Goal: Information Seeking & Learning: Check status

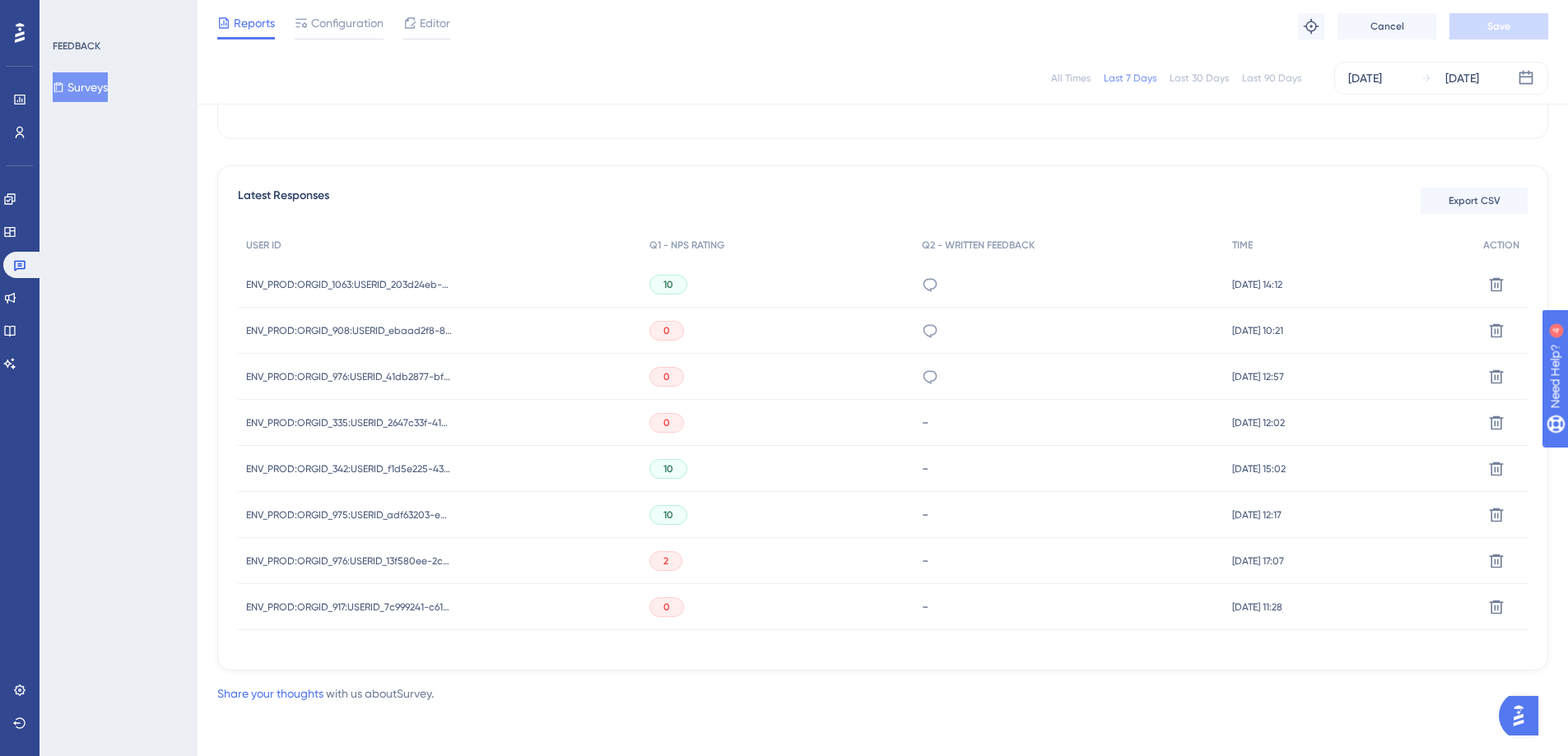
scroll to position [393, 0]
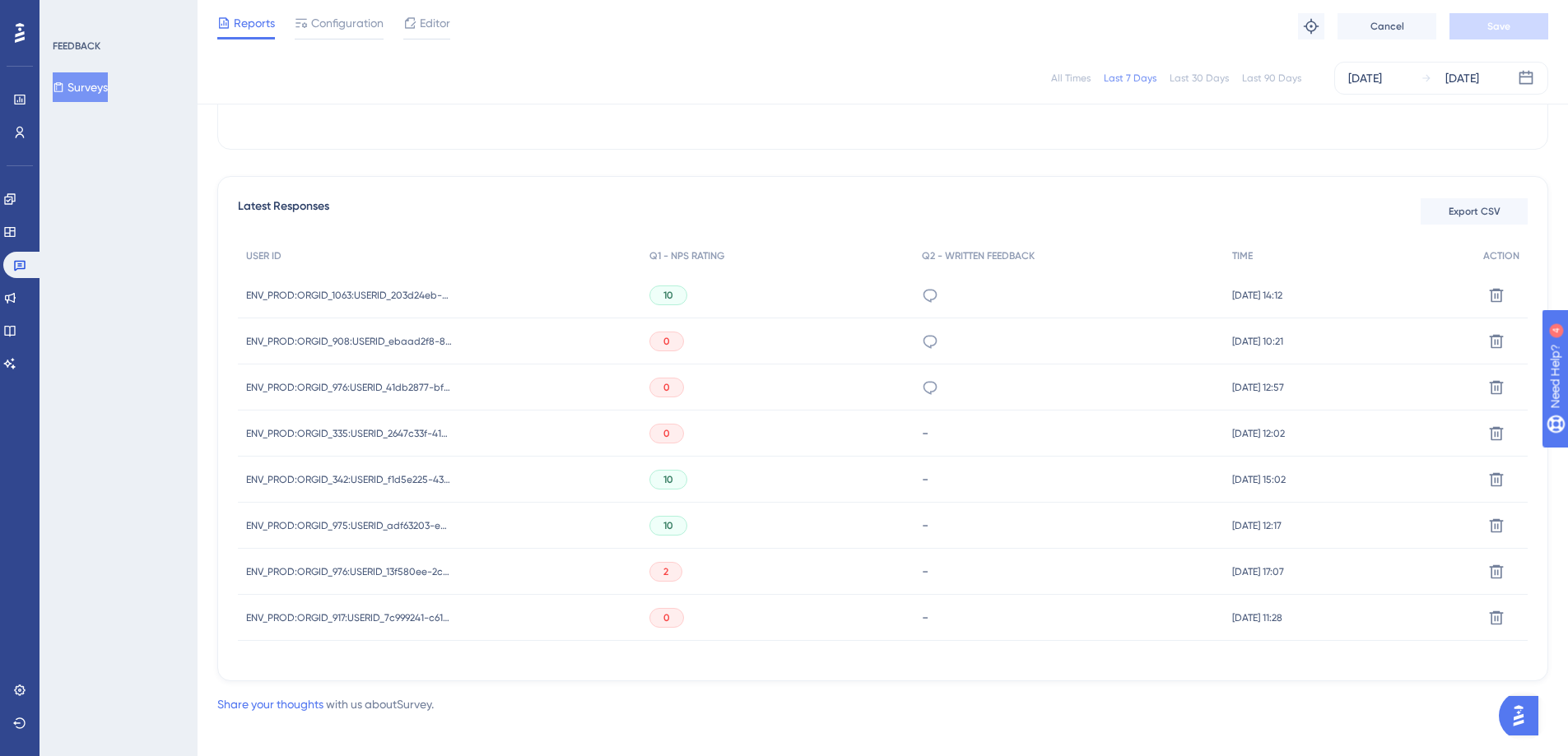
click at [1210, 76] on div "Last 30 Days" at bounding box center [1200, 78] width 59 height 13
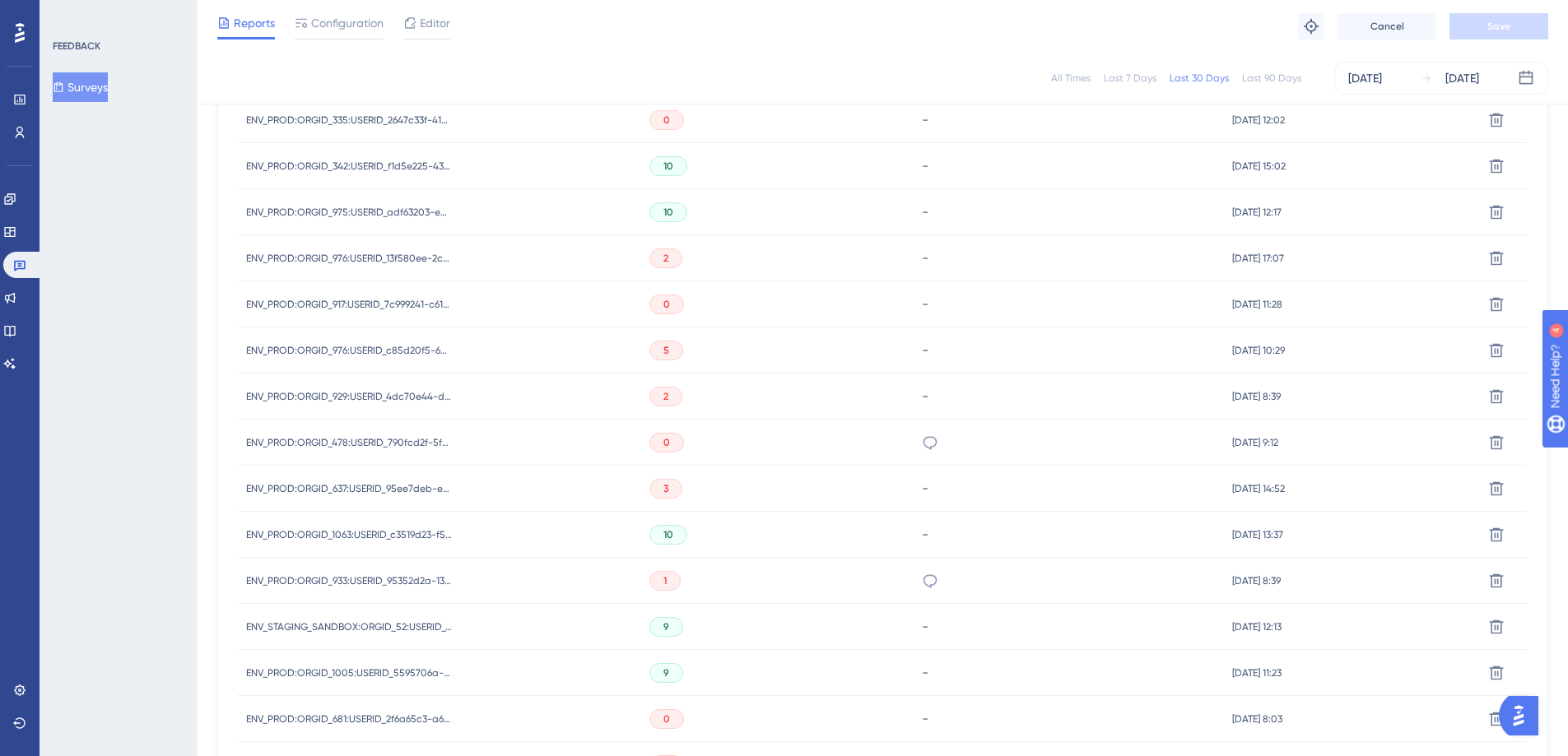
scroll to position [990, 0]
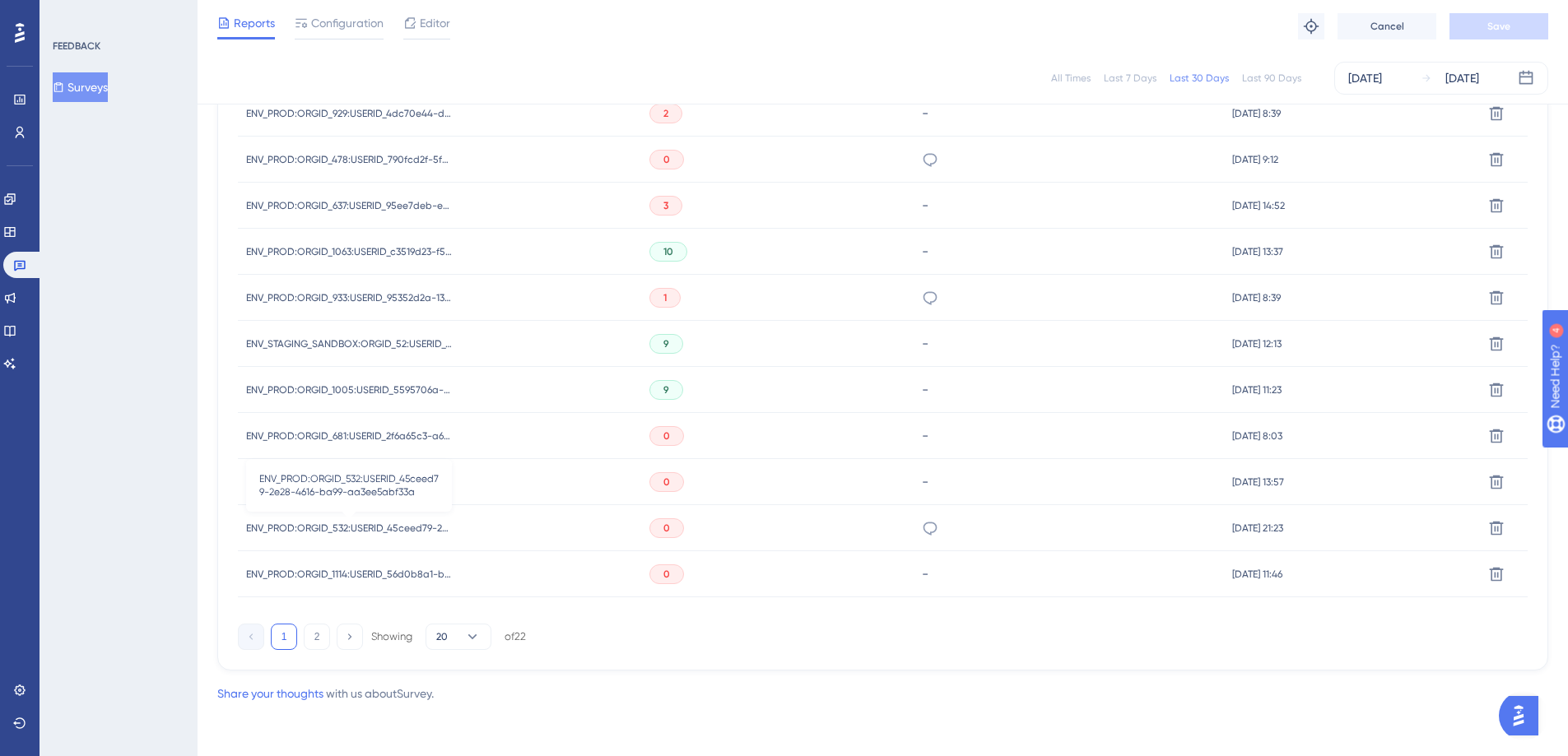
click at [338, 533] on span "ENV_PROD:ORGID_532:USERID_45ceed79-2e28-4616-ba99-aa3ee5abf33a" at bounding box center [349, 528] width 205 height 13
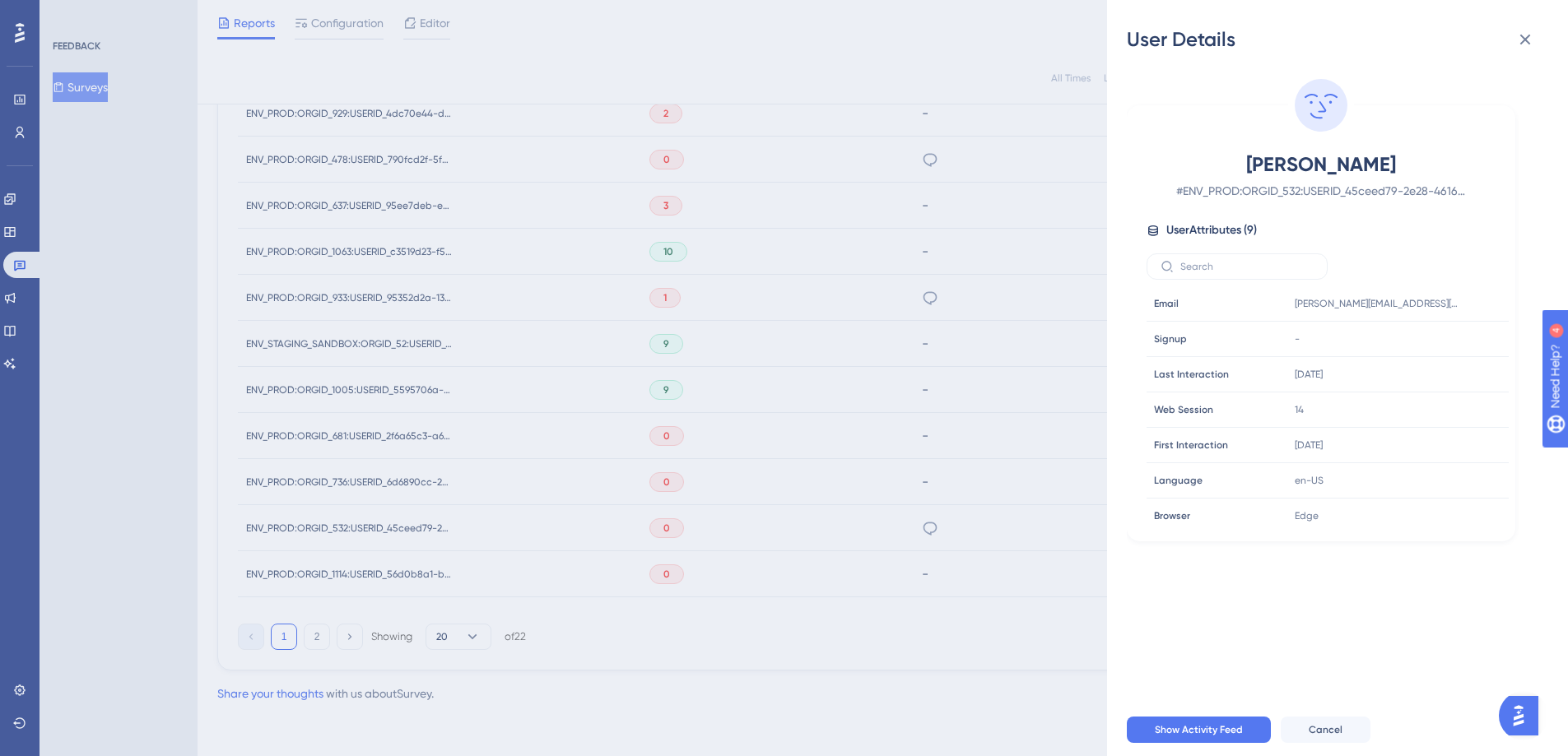
click at [948, 624] on div "User Details [PERSON_NAME] # ENV_PROD:ORGID_532:USERID_45ceed79-2e28-4616-ba99-…" at bounding box center [784, 378] width 1568 height 756
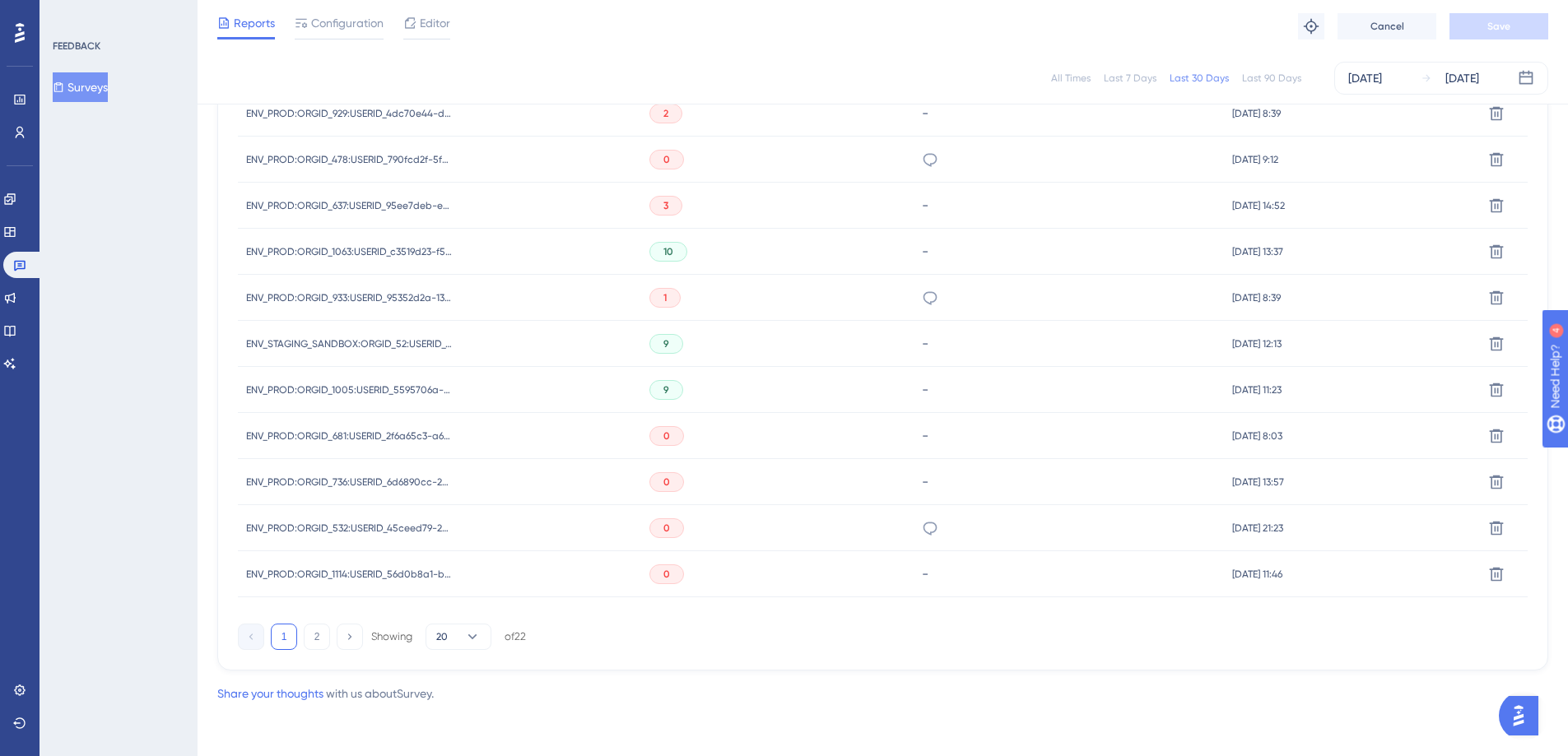
click at [874, 651] on div "Latest Responses Export CSV USER ID Q1 - NPS RATING Q2 - WRITTEN FEEDBACK TIME …" at bounding box center [883, 125] width 1331 height 1091
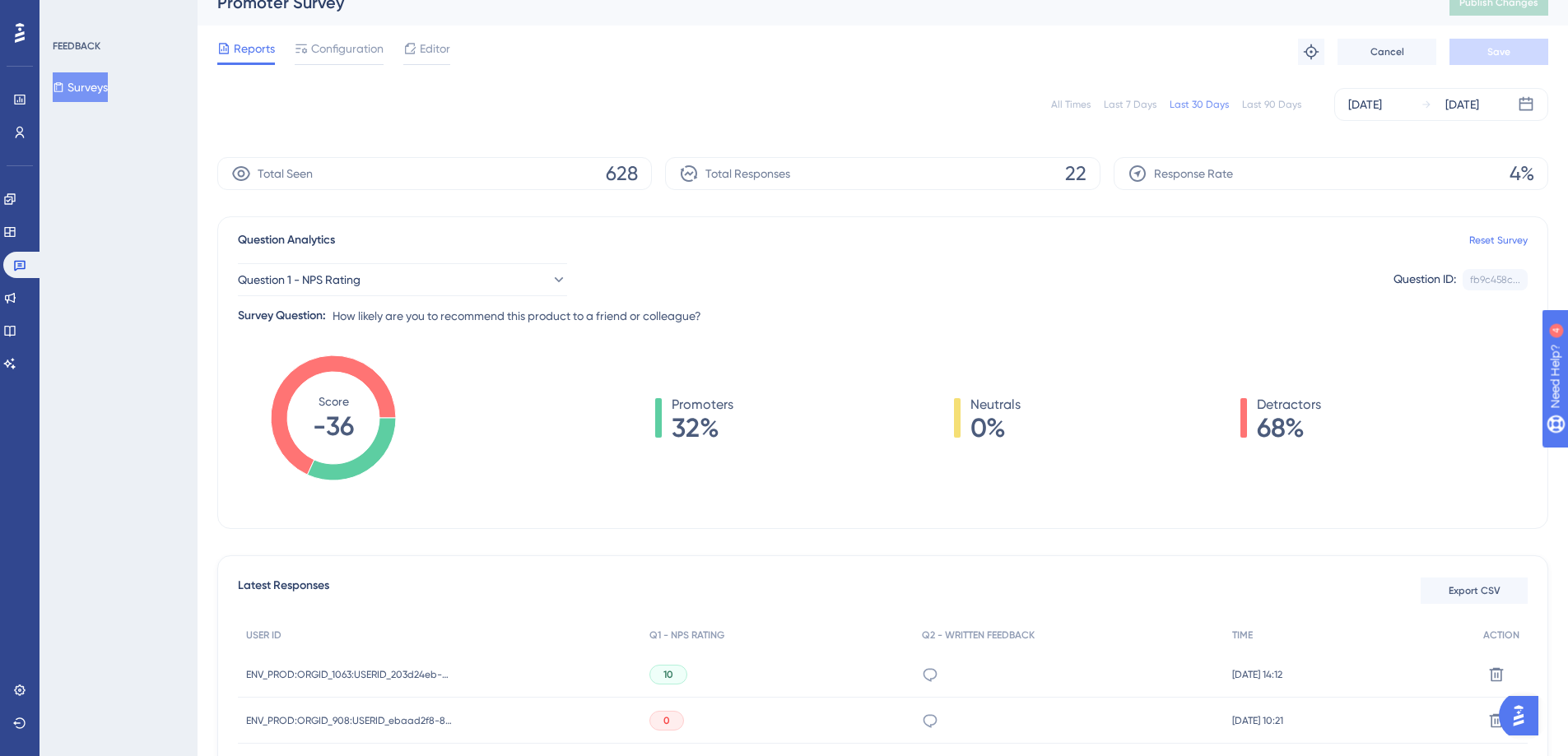
scroll to position [31, 0]
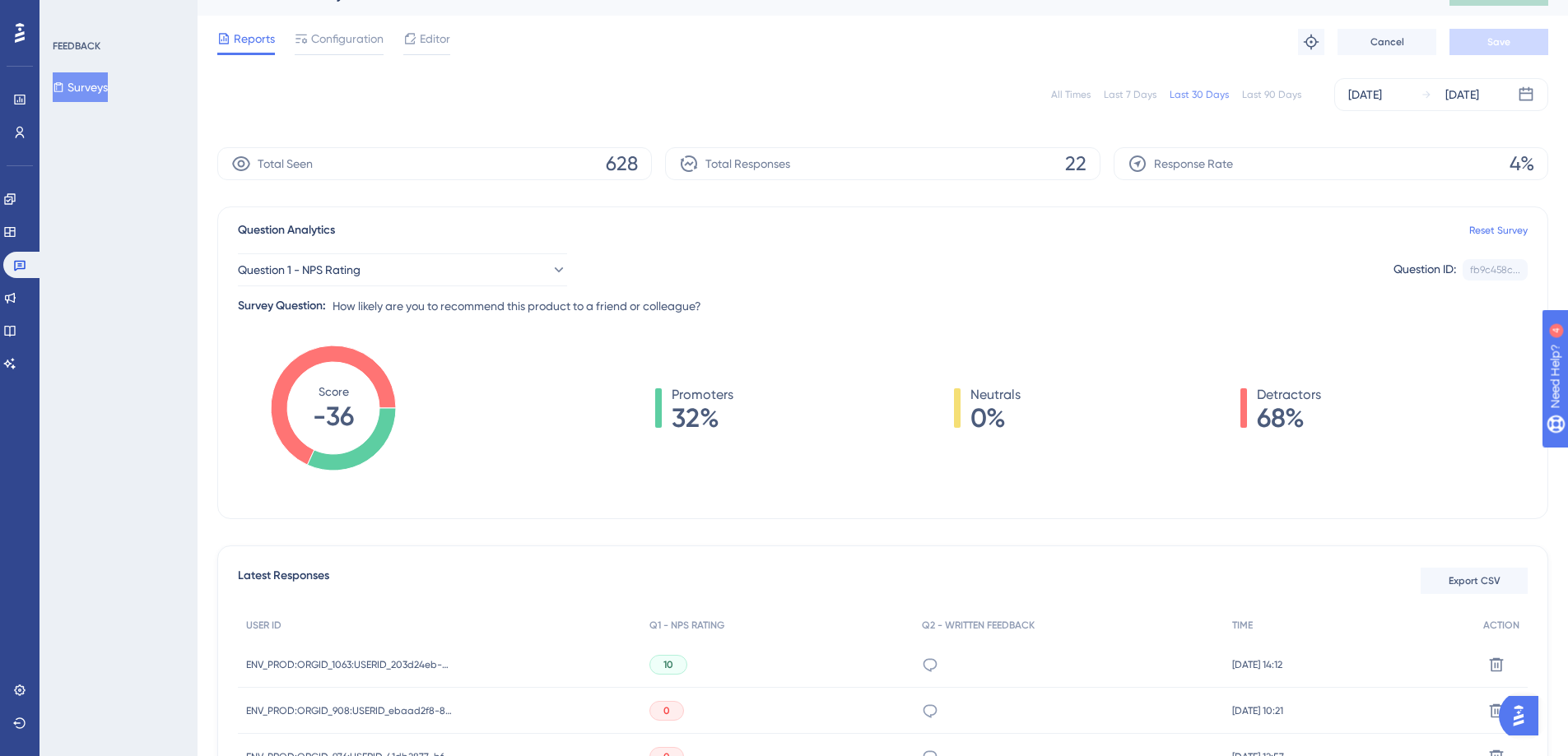
click at [1129, 90] on div "Last 7 Days" at bounding box center [1130, 94] width 53 height 13
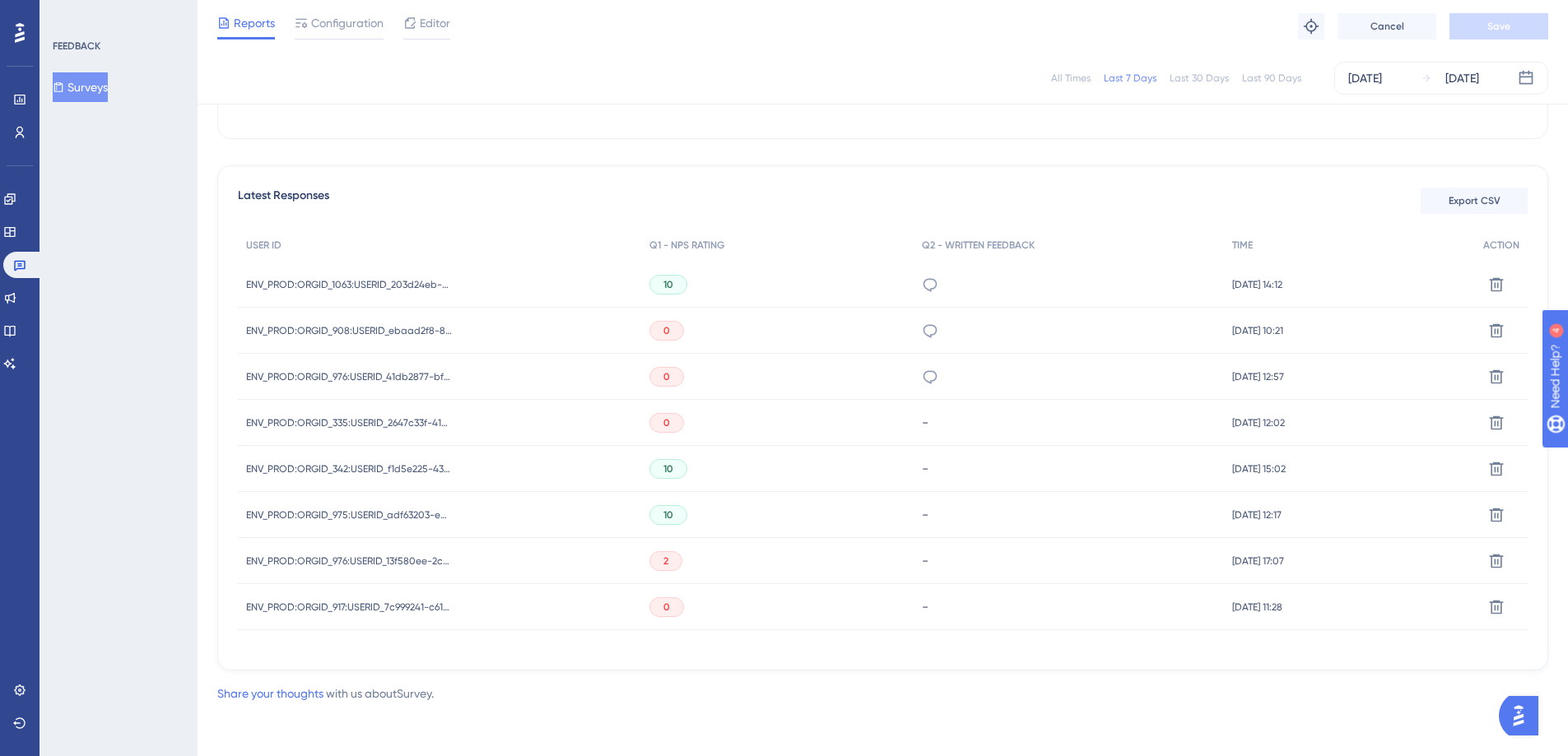
scroll to position [0, 0]
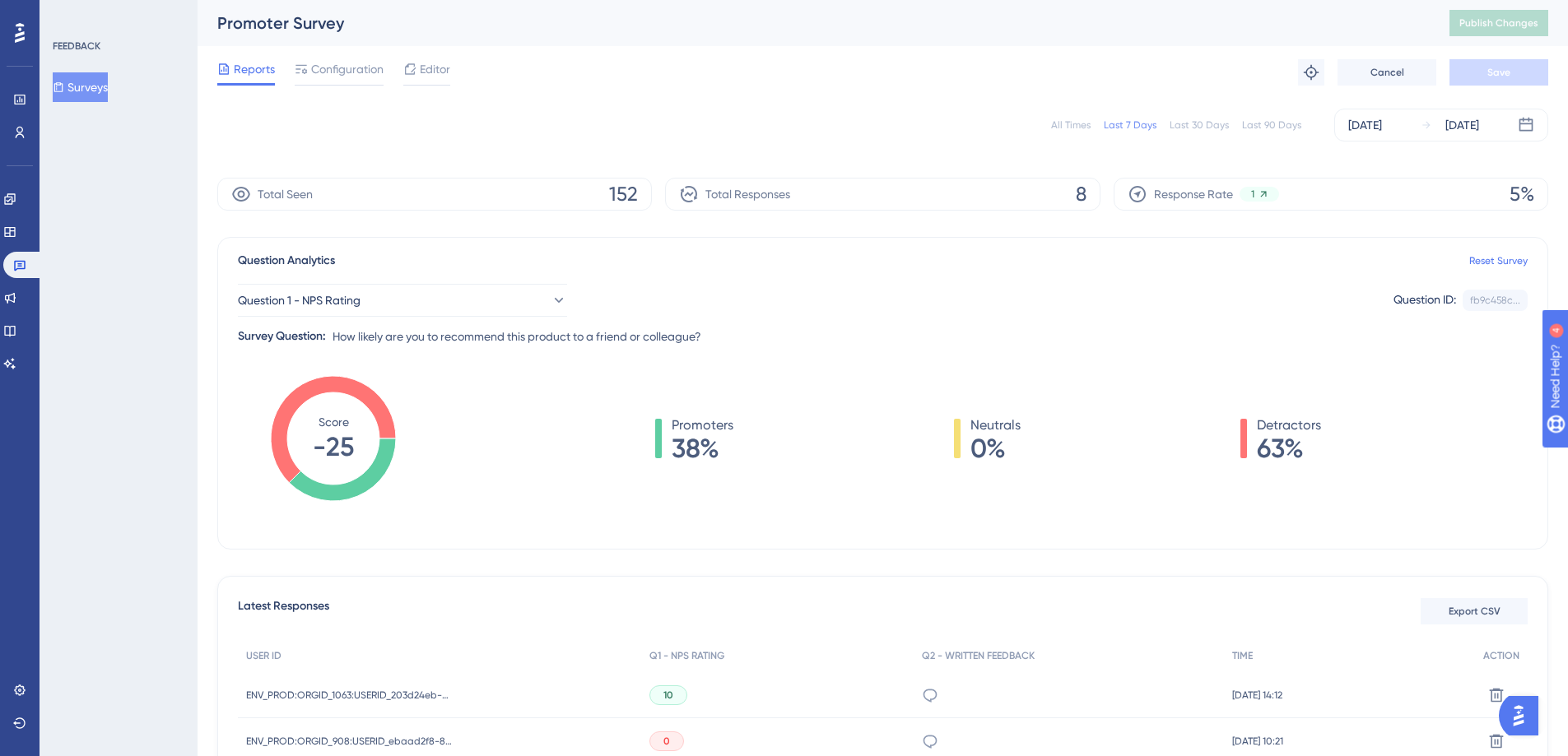
click at [988, 257] on div "Question Analytics Reset Survey" at bounding box center [883, 260] width 1290 height 19
click at [1191, 123] on div "Last 30 Days" at bounding box center [1200, 125] width 59 height 13
click at [1133, 123] on div "Last 7 Days" at bounding box center [1130, 125] width 53 height 13
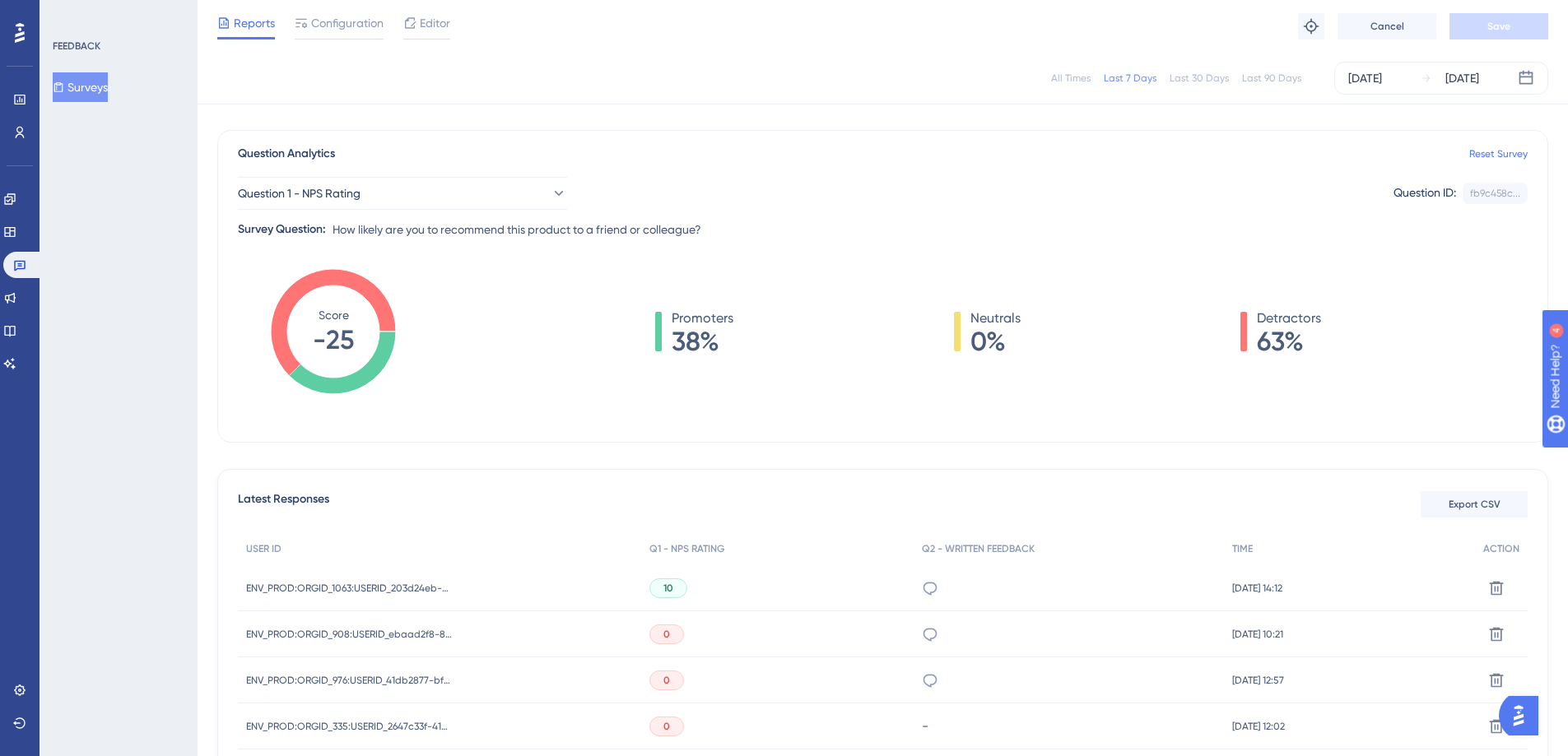
scroll to position [171, 0]
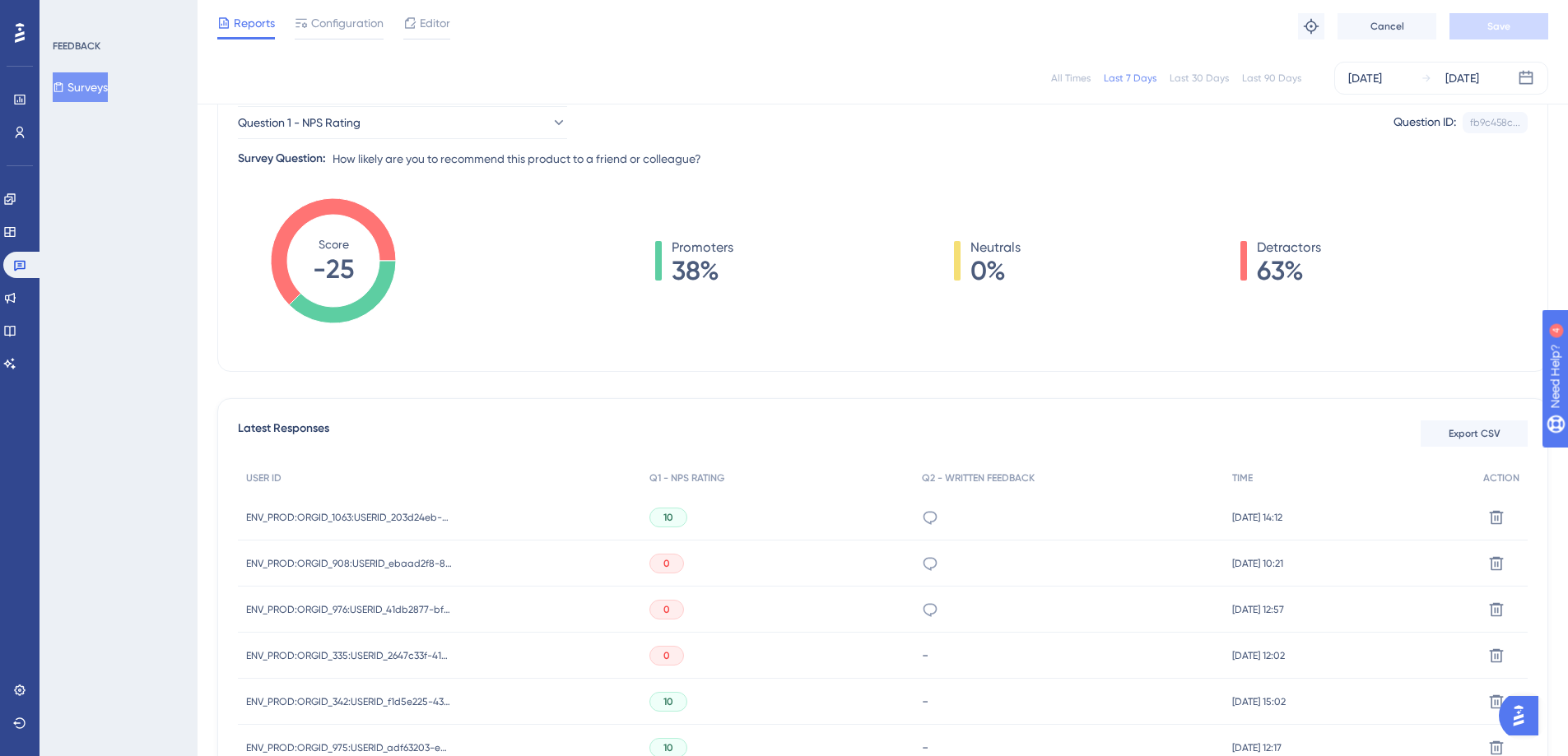
click at [1208, 78] on div "Last 30 Days" at bounding box center [1200, 78] width 59 height 13
click at [1135, 79] on div "Last 7 Days" at bounding box center [1130, 78] width 53 height 13
click at [1193, 64] on div "All Times Last 7 Days Last 30 Days Last 90 Days [DATE] [DATE]" at bounding box center [883, 79] width 1331 height 33
click at [1191, 78] on div "Last 30 Days" at bounding box center [1200, 78] width 59 height 13
click at [1136, 75] on div "Last 7 Days" at bounding box center [1130, 78] width 53 height 13
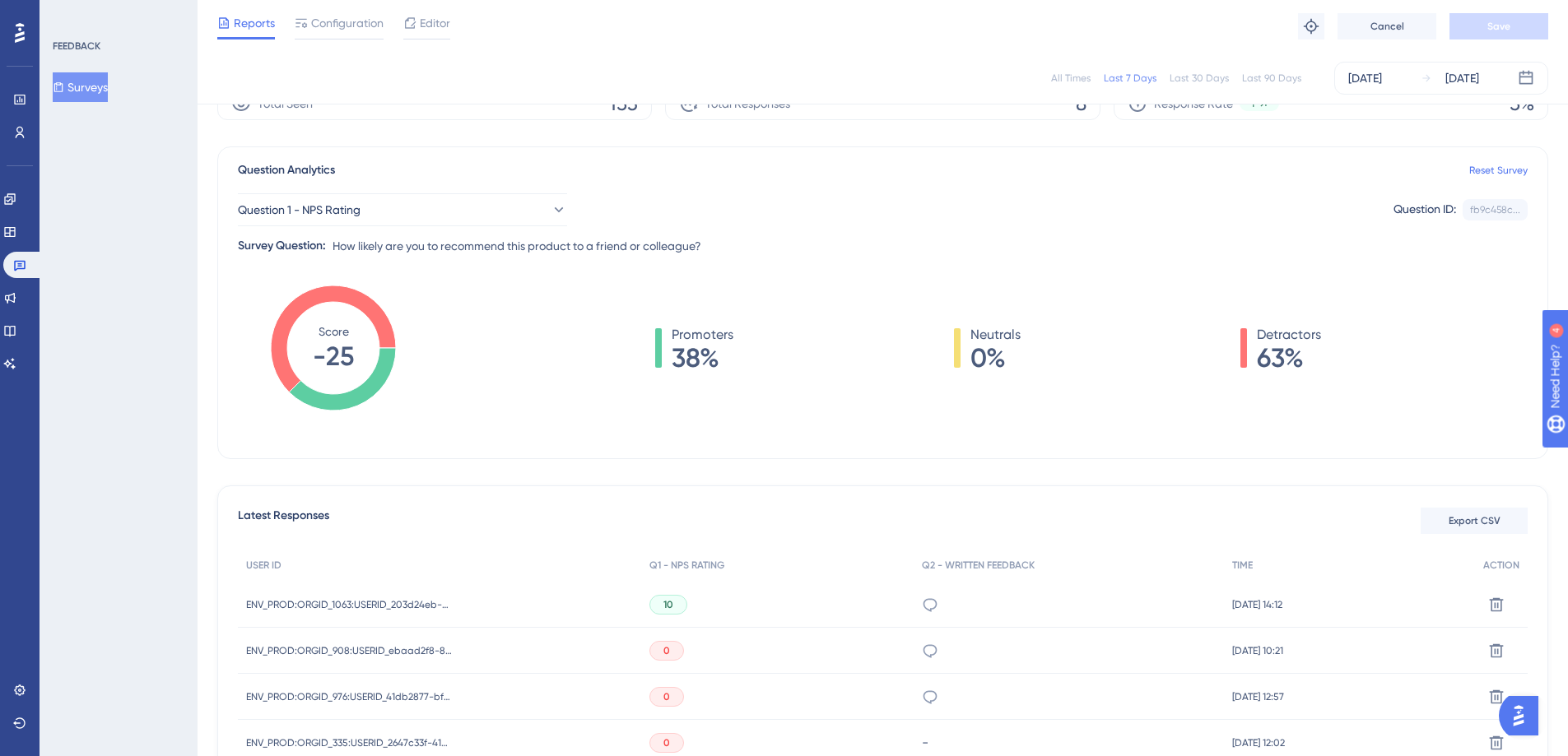
scroll to position [0, 0]
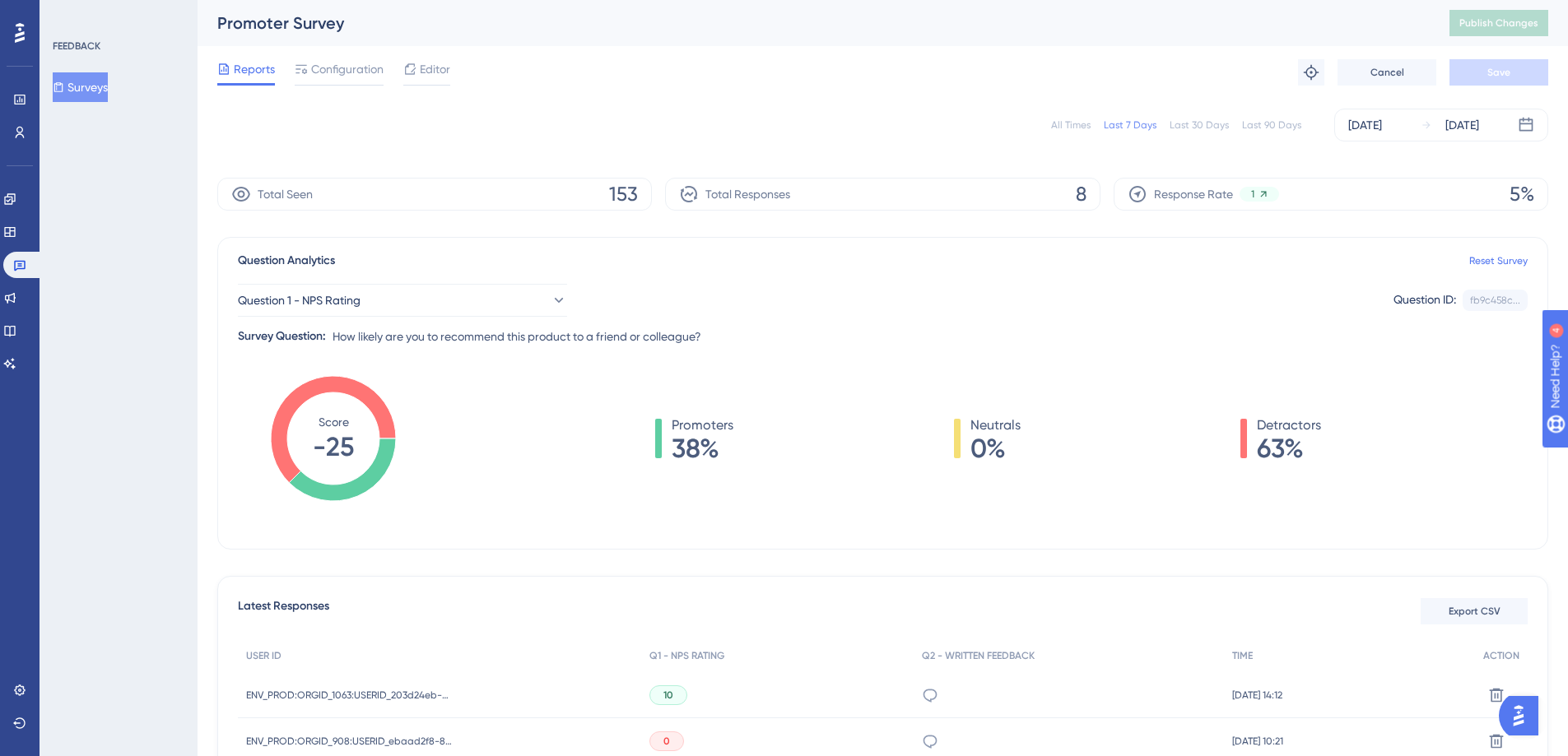
click at [825, 50] on div "Reports Configuration Editor Troubleshoot Cancel Save" at bounding box center [883, 72] width 1331 height 53
click at [824, 63] on div "Reports Configuration Editor Troubleshoot Cancel Save" at bounding box center [883, 72] width 1331 height 53
click at [1068, 124] on div "All Times" at bounding box center [1071, 125] width 40 height 13
click at [1126, 124] on div "Last 7 Days" at bounding box center [1130, 125] width 53 height 13
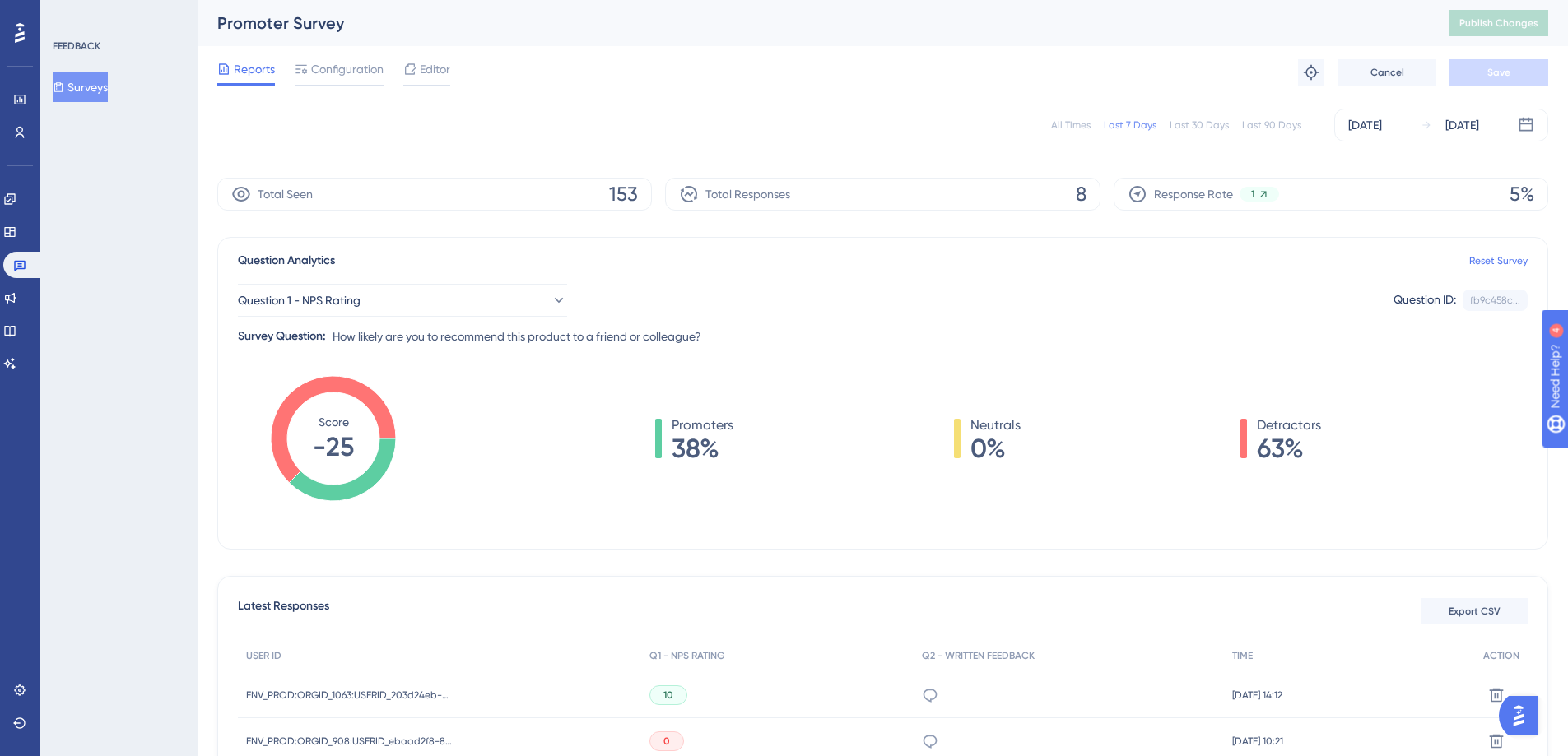
click at [950, 33] on div "Promoter Survey" at bounding box center [813, 22] width 1191 height 23
click at [1207, 122] on div "Last 30 Days" at bounding box center [1200, 125] width 59 height 13
click at [1075, 118] on div "All Times" at bounding box center [1071, 125] width 40 height 13
click at [1149, 123] on div "Last 7 Days" at bounding box center [1130, 125] width 53 height 13
click at [1053, 123] on div "All Times Last 7 Days Last 30 Days Last 90 Days [DATE] [DATE]" at bounding box center [883, 125] width 1331 height 33
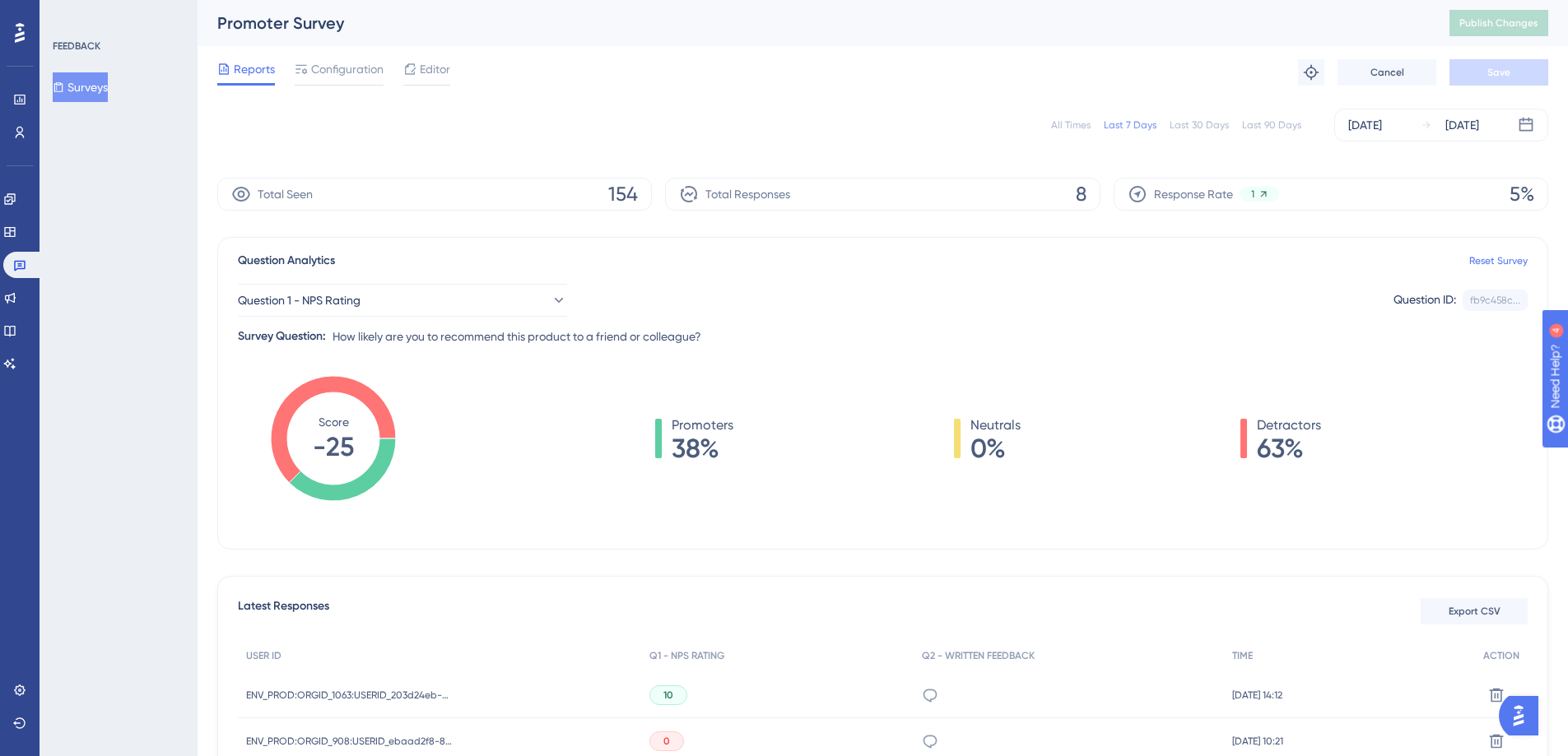
click at [1081, 126] on div "All Times" at bounding box center [1071, 125] width 40 height 13
click at [1142, 128] on div "Last 7 Days" at bounding box center [1130, 125] width 53 height 13
click at [1381, 121] on div "[DATE]" at bounding box center [1365, 125] width 33 height 19
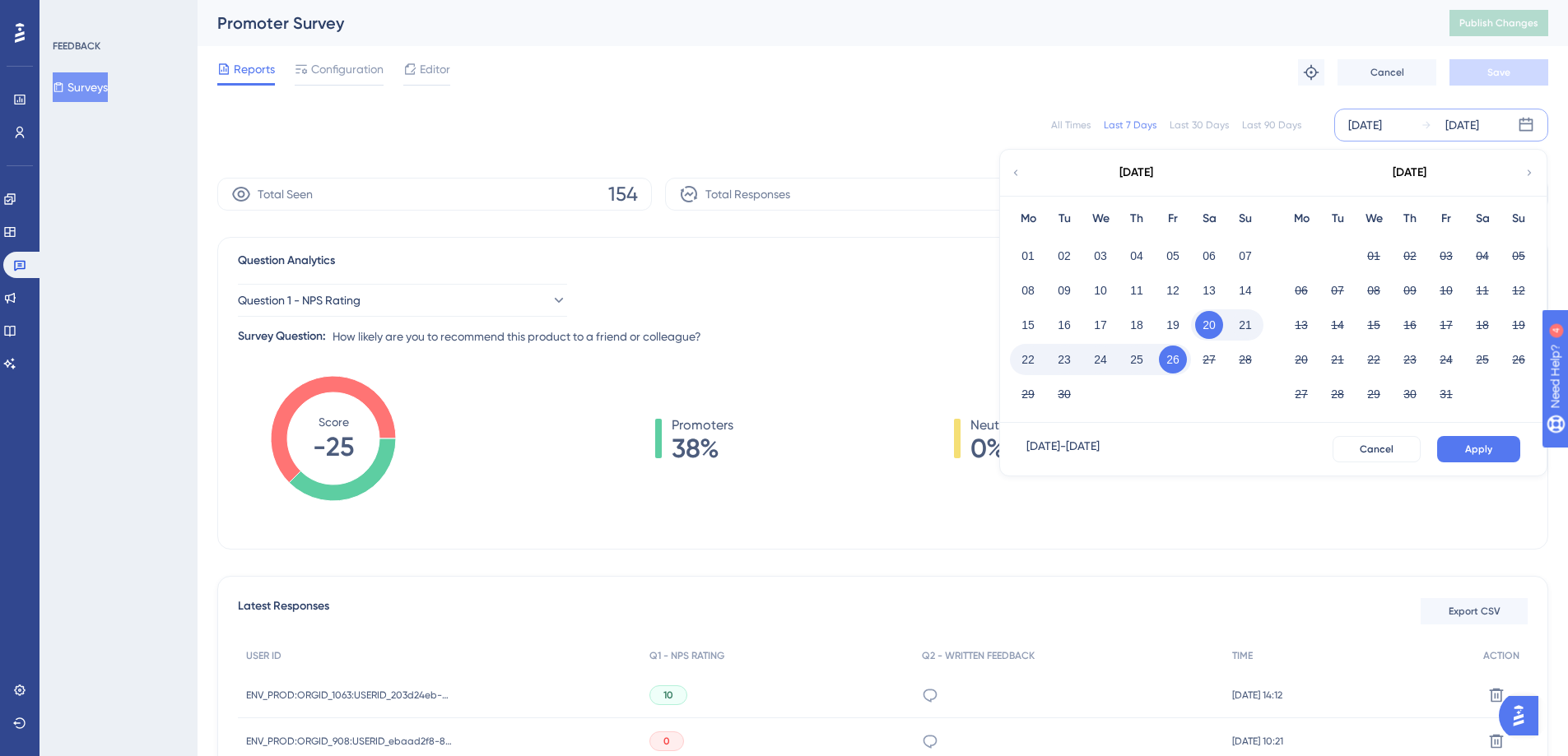
click at [1019, 171] on icon at bounding box center [1015, 173] width 11 height 15
click at [1019, 170] on icon at bounding box center [1015, 173] width 11 height 15
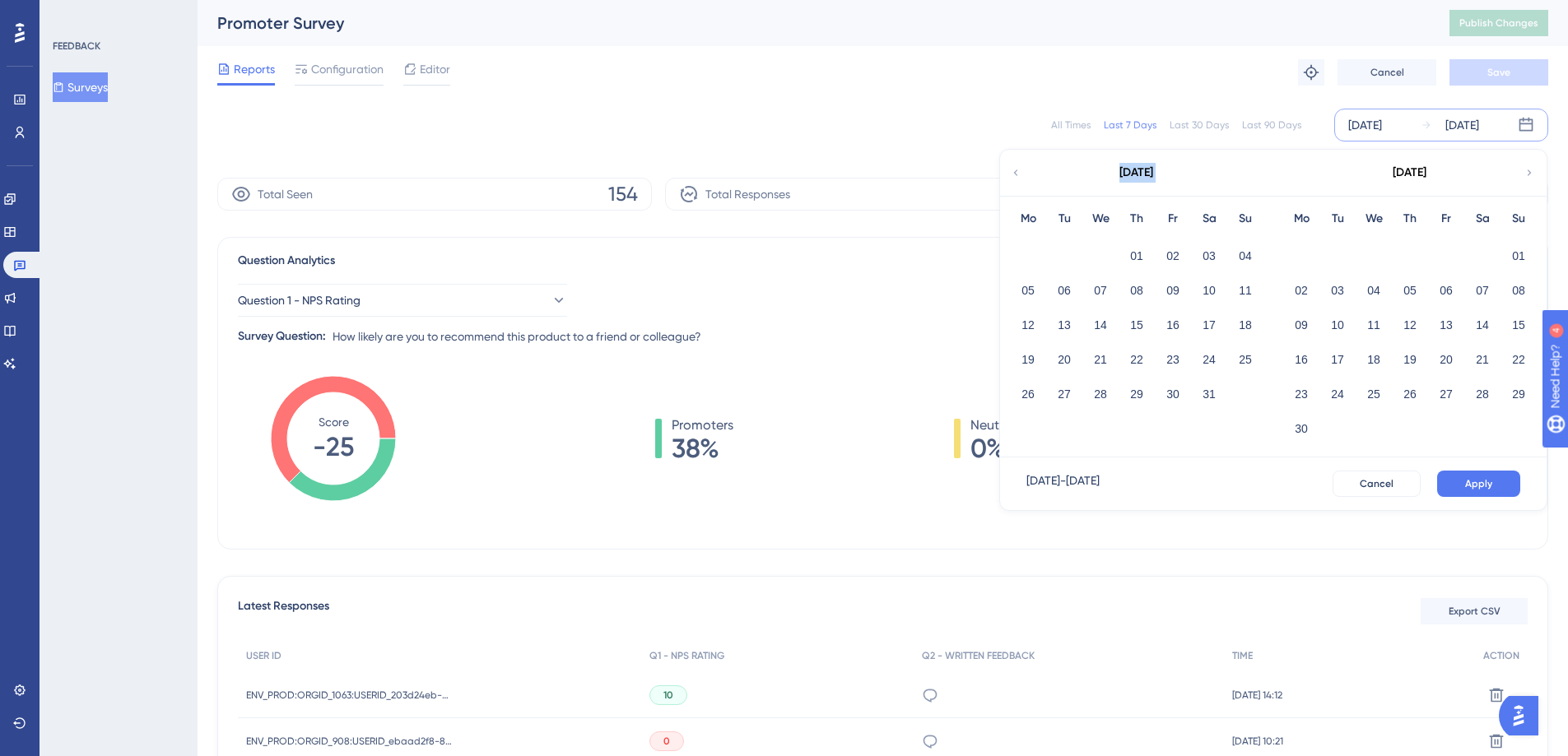
click at [1019, 170] on icon at bounding box center [1015, 173] width 11 height 15
click at [1097, 255] on button "01" at bounding box center [1101, 255] width 28 height 28
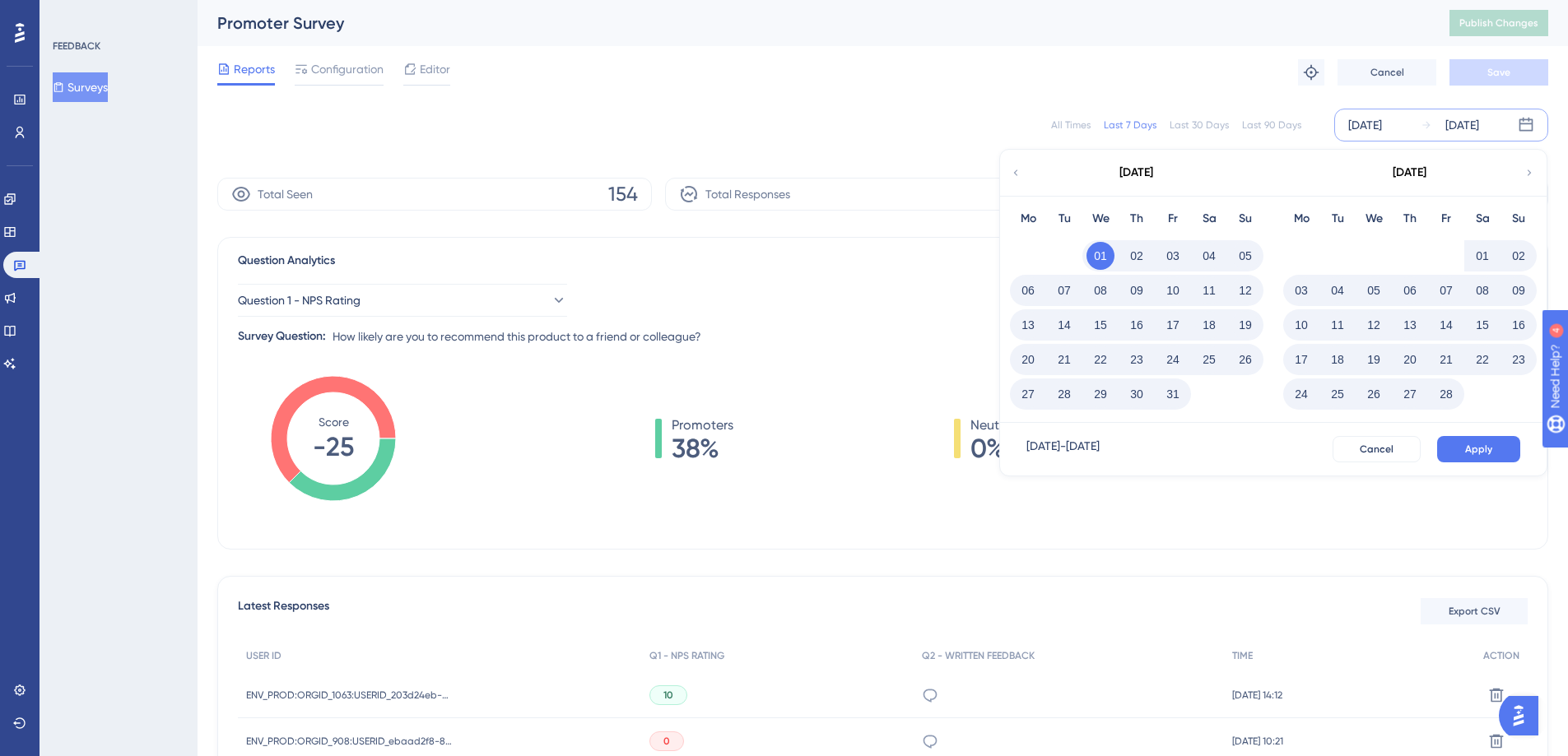
click at [1527, 167] on icon at bounding box center [1529, 173] width 11 height 15
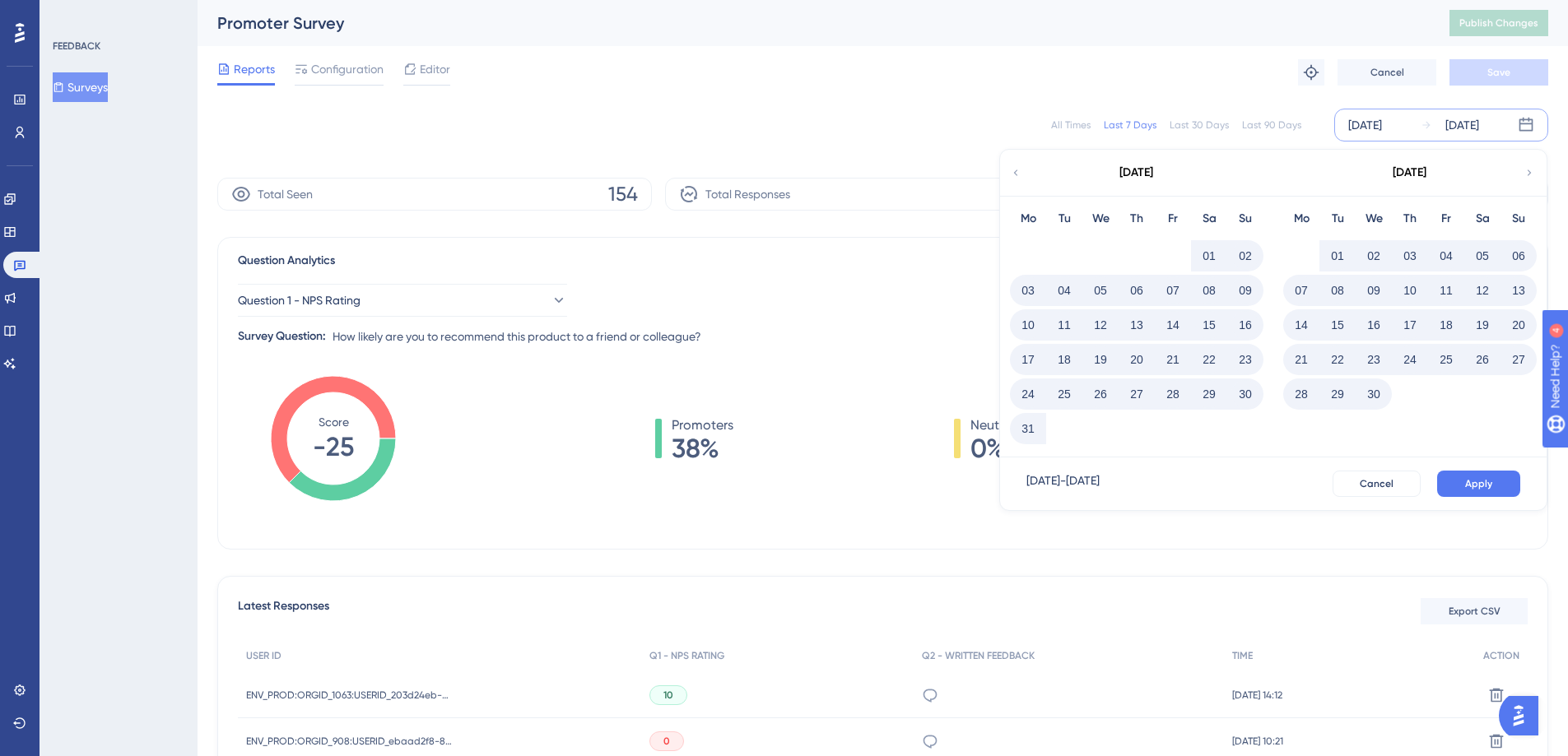
click at [1023, 169] on div "[DATE]" at bounding box center [1136, 173] width 271 height 46
click at [1015, 171] on icon at bounding box center [1016, 172] width 4 height 6
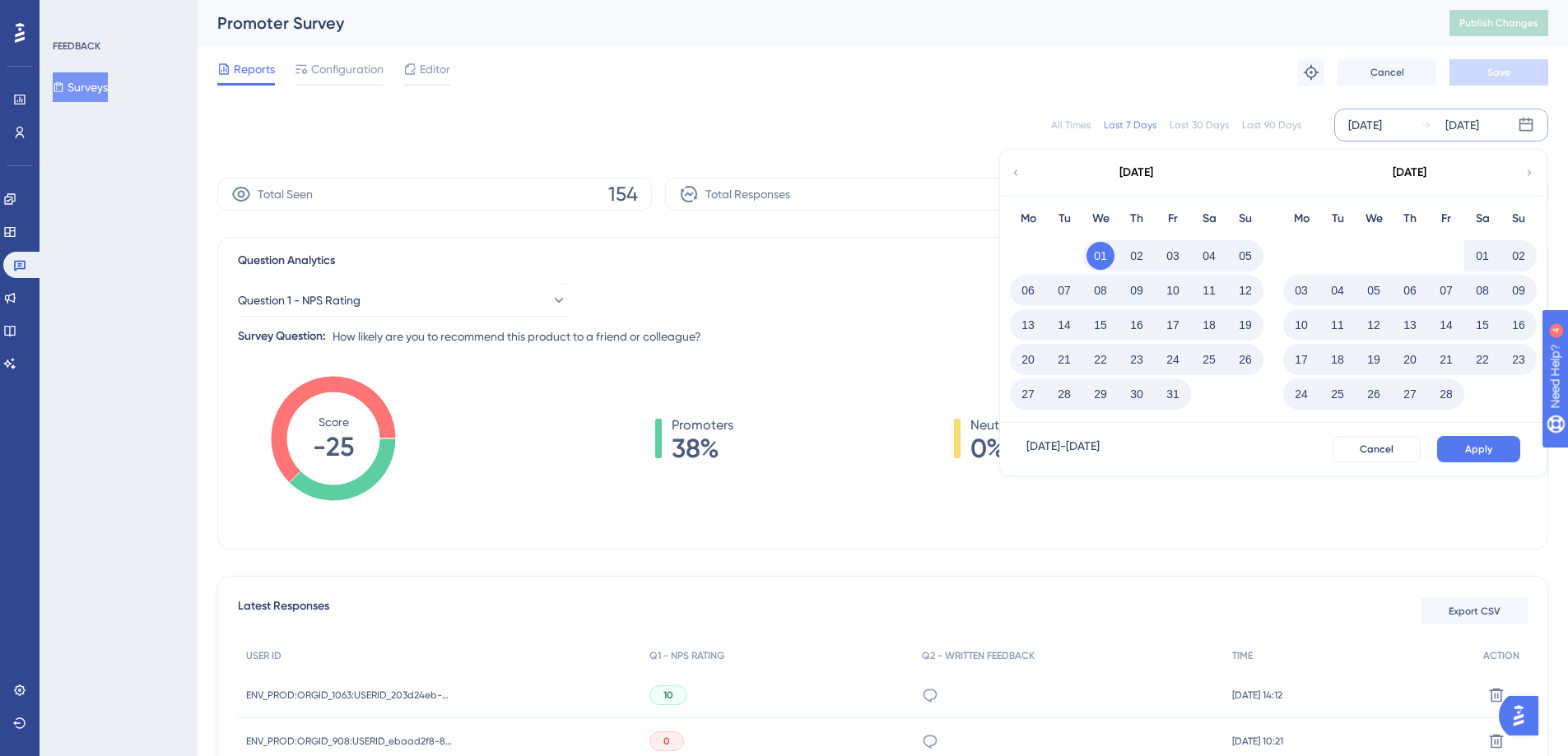
click at [1097, 254] on button "01" at bounding box center [1101, 255] width 28 height 28
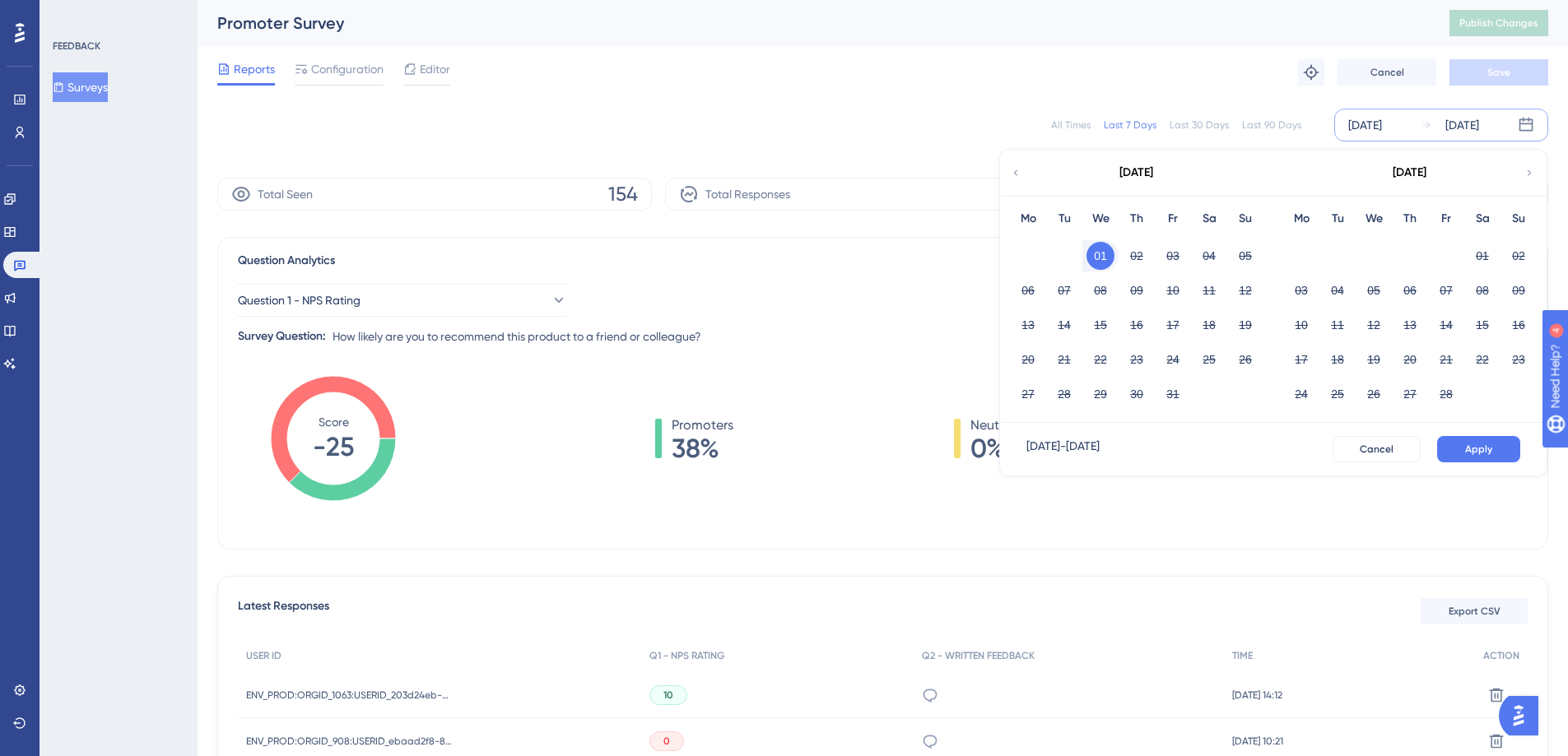
click at [1529, 170] on icon at bounding box center [1529, 173] width 11 height 15
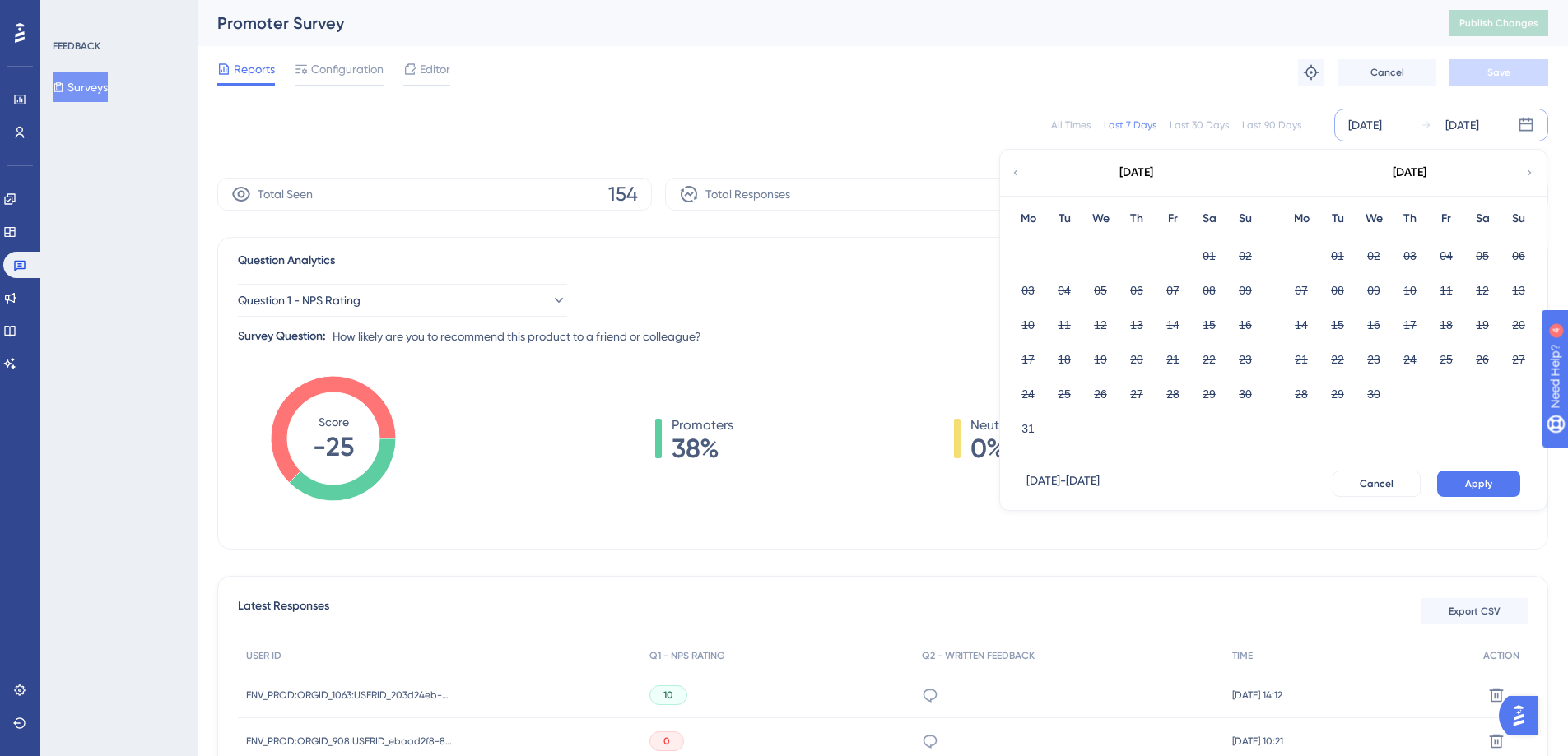
click at [1014, 169] on icon at bounding box center [1015, 173] width 11 height 15
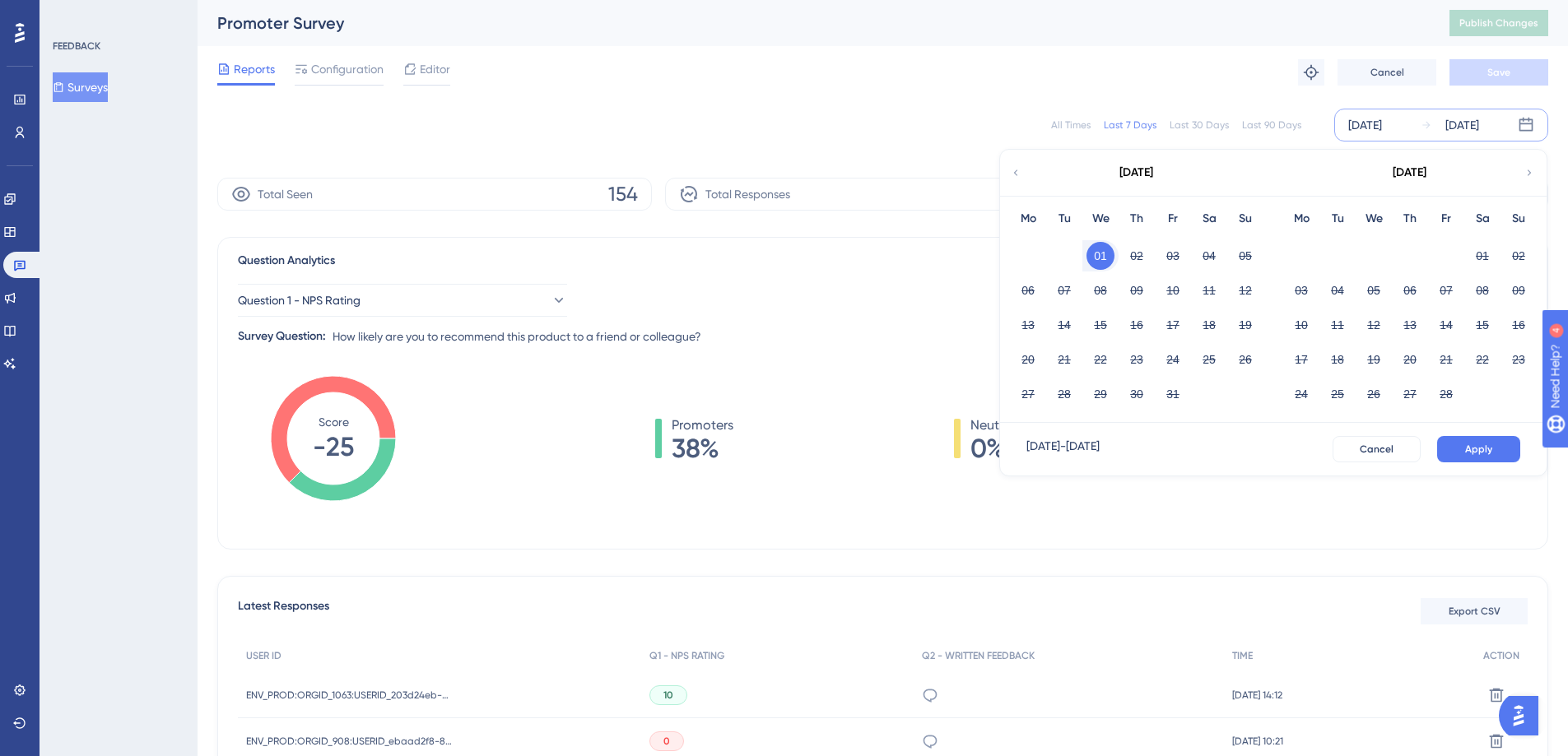
click at [1096, 247] on button "01" at bounding box center [1101, 255] width 28 height 28
click at [1446, 391] on button "28" at bounding box center [1446, 394] width 28 height 28
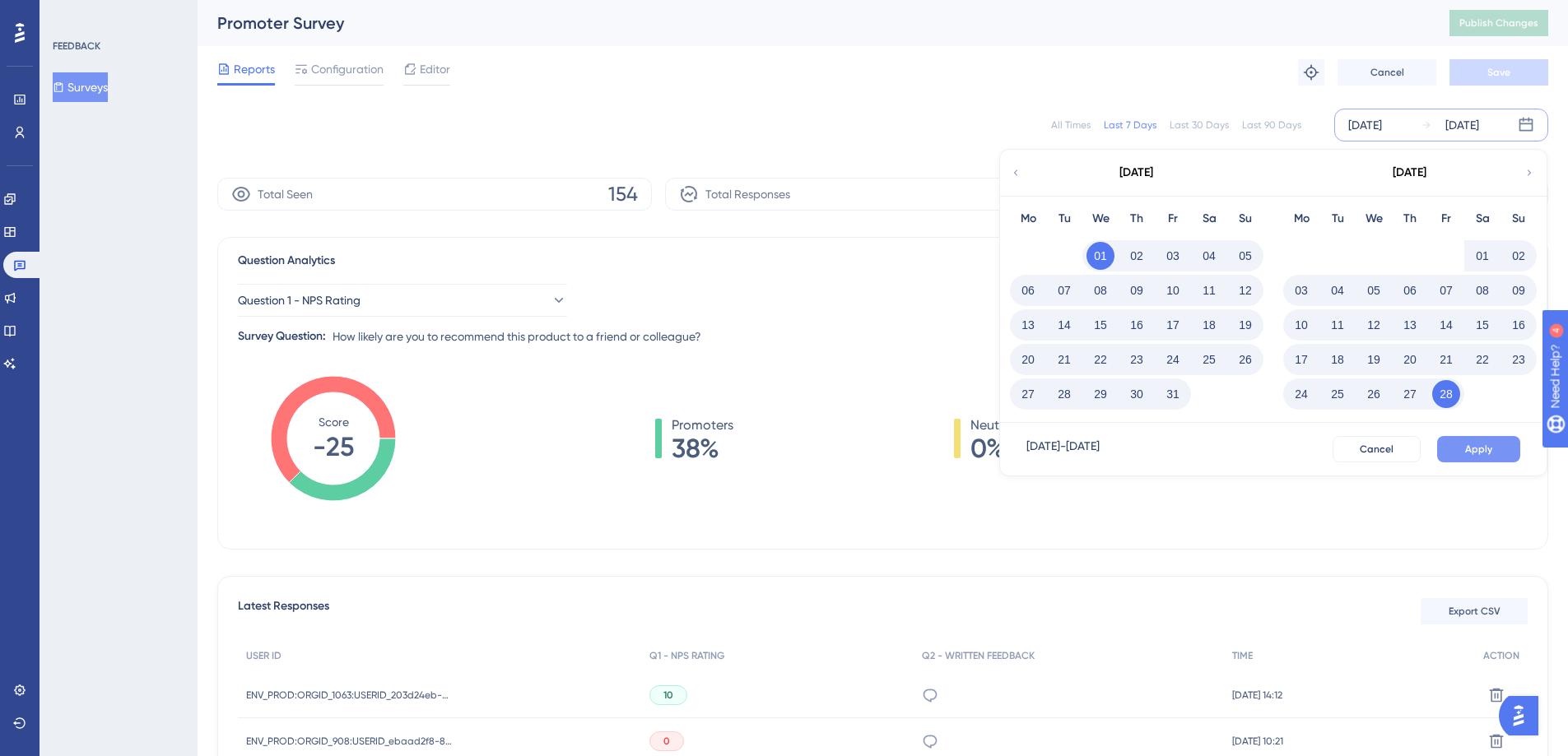
click at [1486, 448] on span "Apply" at bounding box center [1478, 449] width 27 height 13
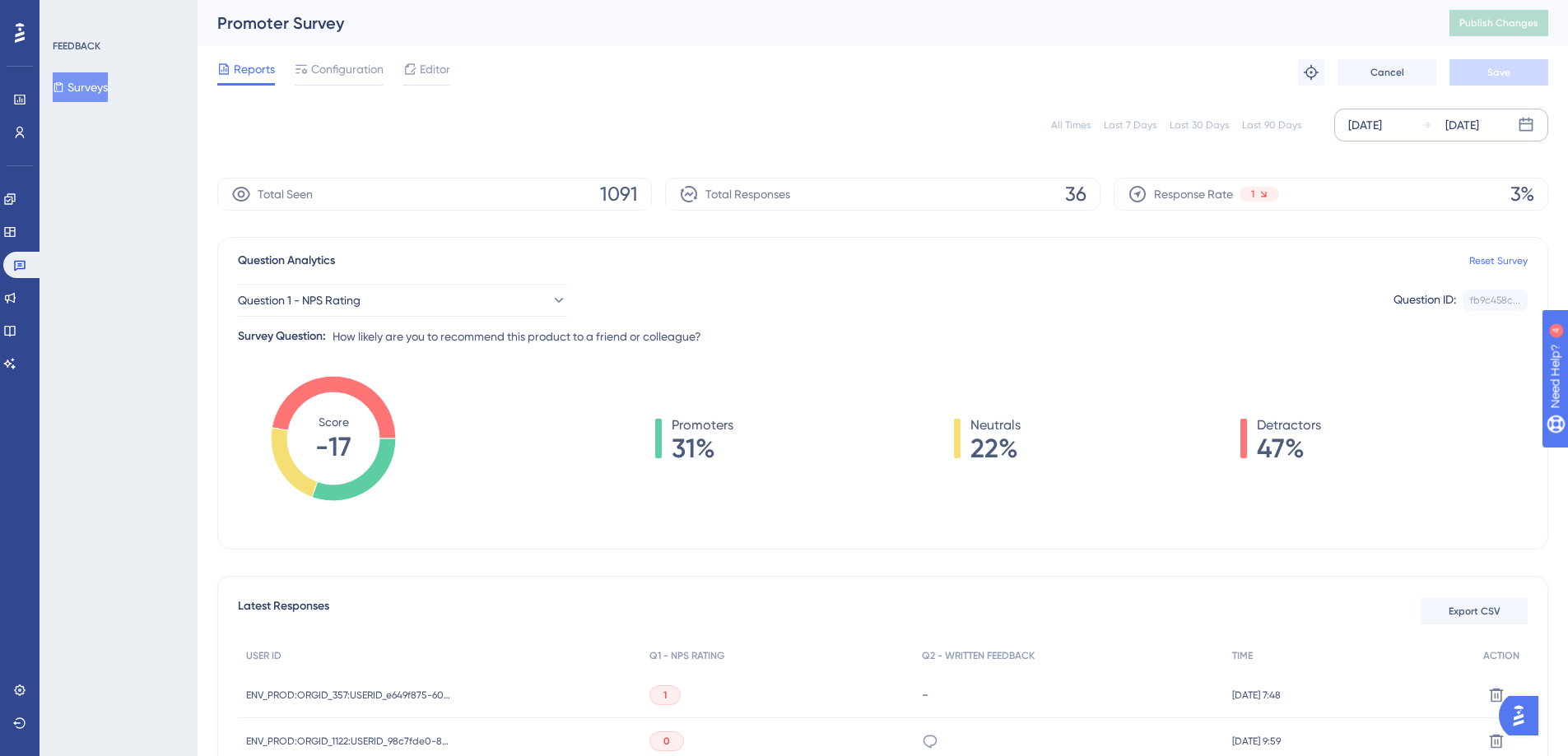
click at [1382, 116] on div "[DATE]" at bounding box center [1365, 125] width 33 height 19
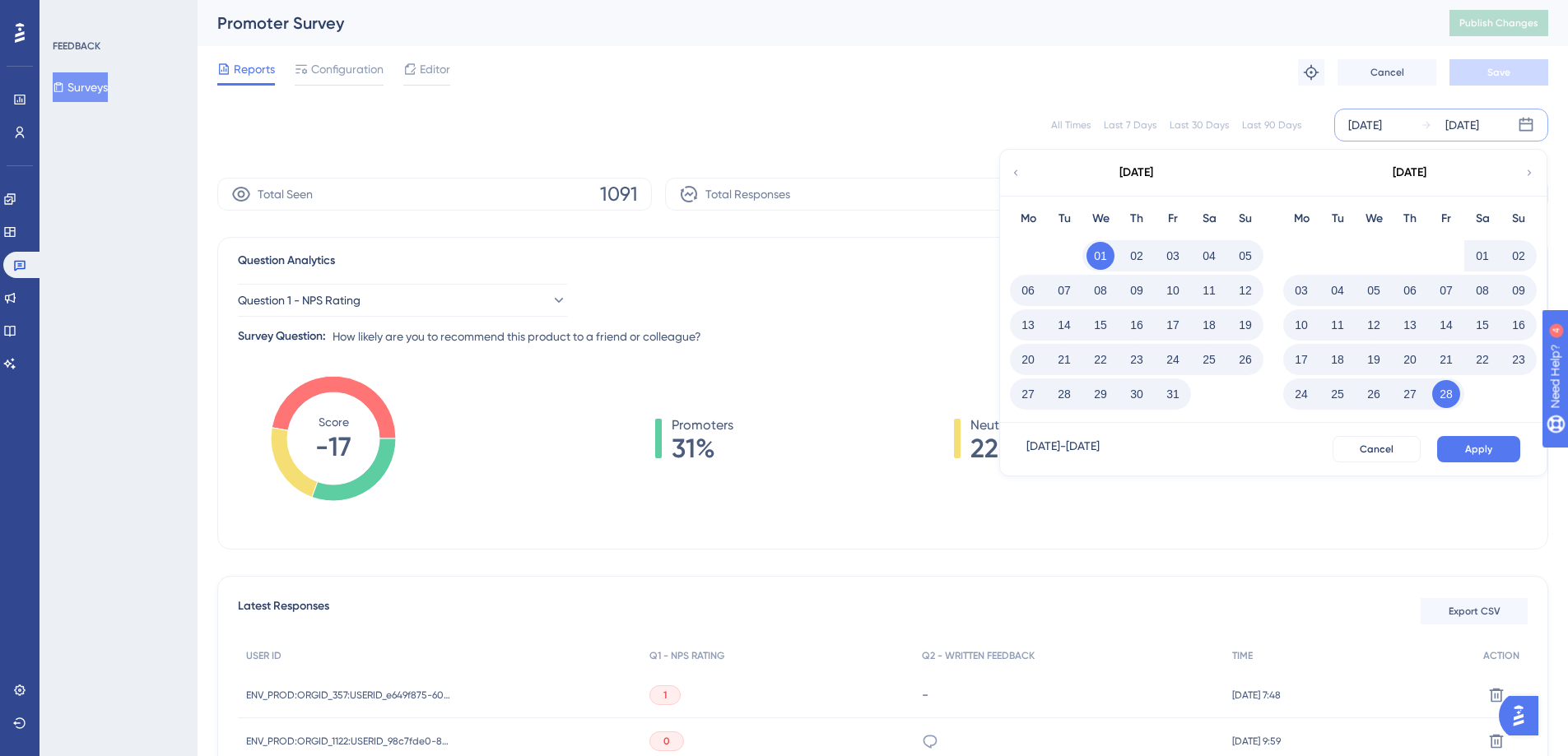
click at [1534, 123] on icon at bounding box center [1526, 125] width 17 height 17
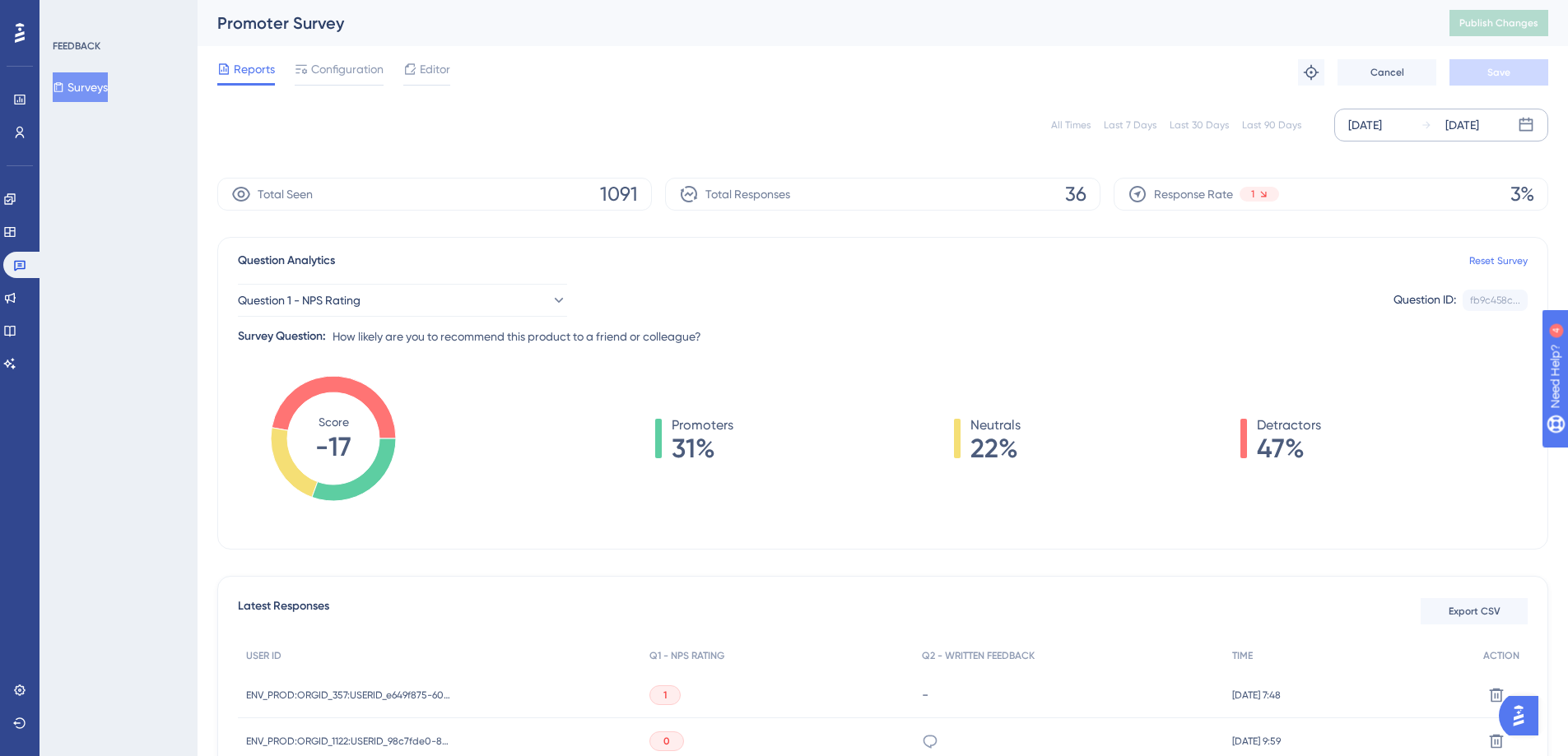
click at [1458, 123] on div "[DATE]" at bounding box center [1462, 125] width 33 height 19
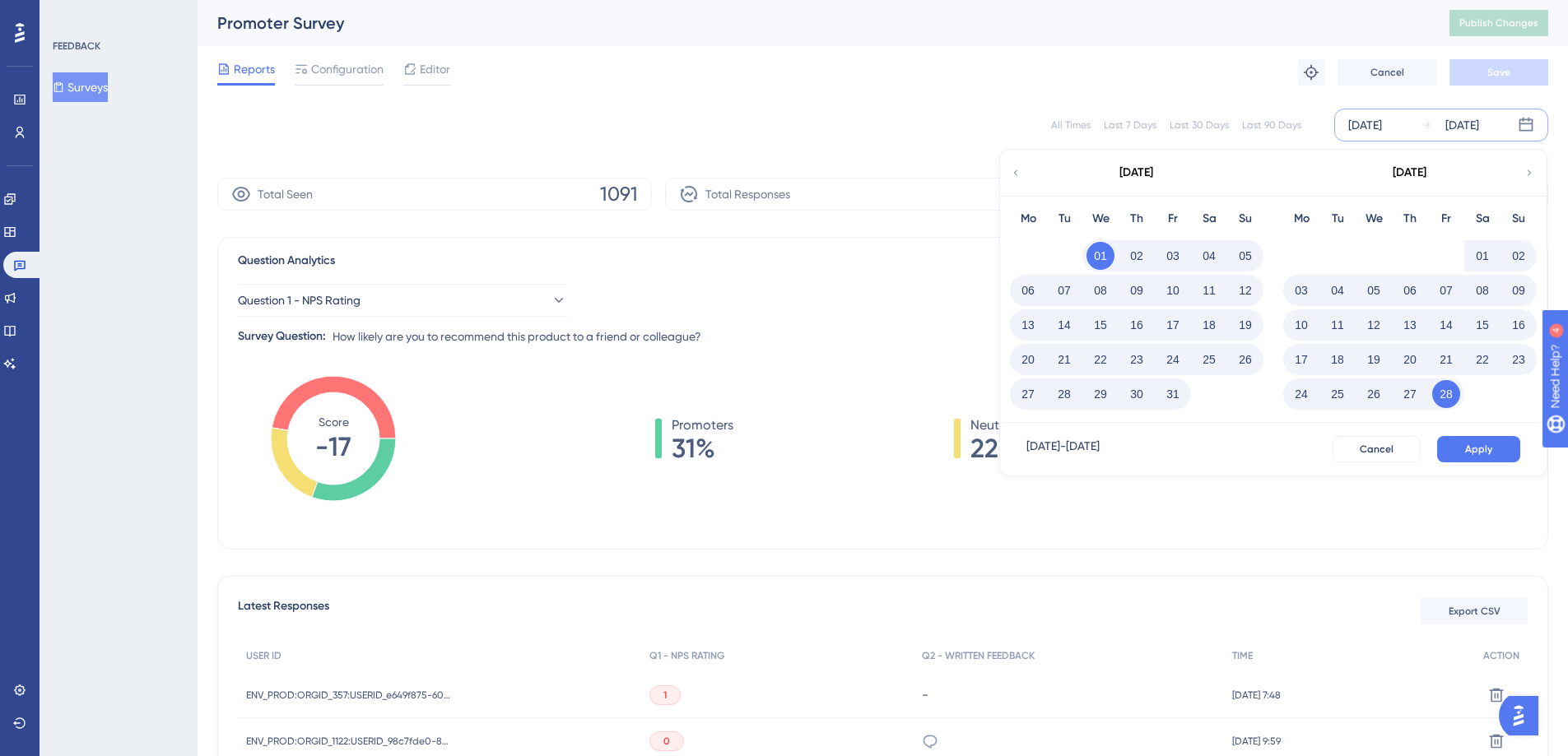
click at [1528, 172] on icon at bounding box center [1529, 173] width 11 height 15
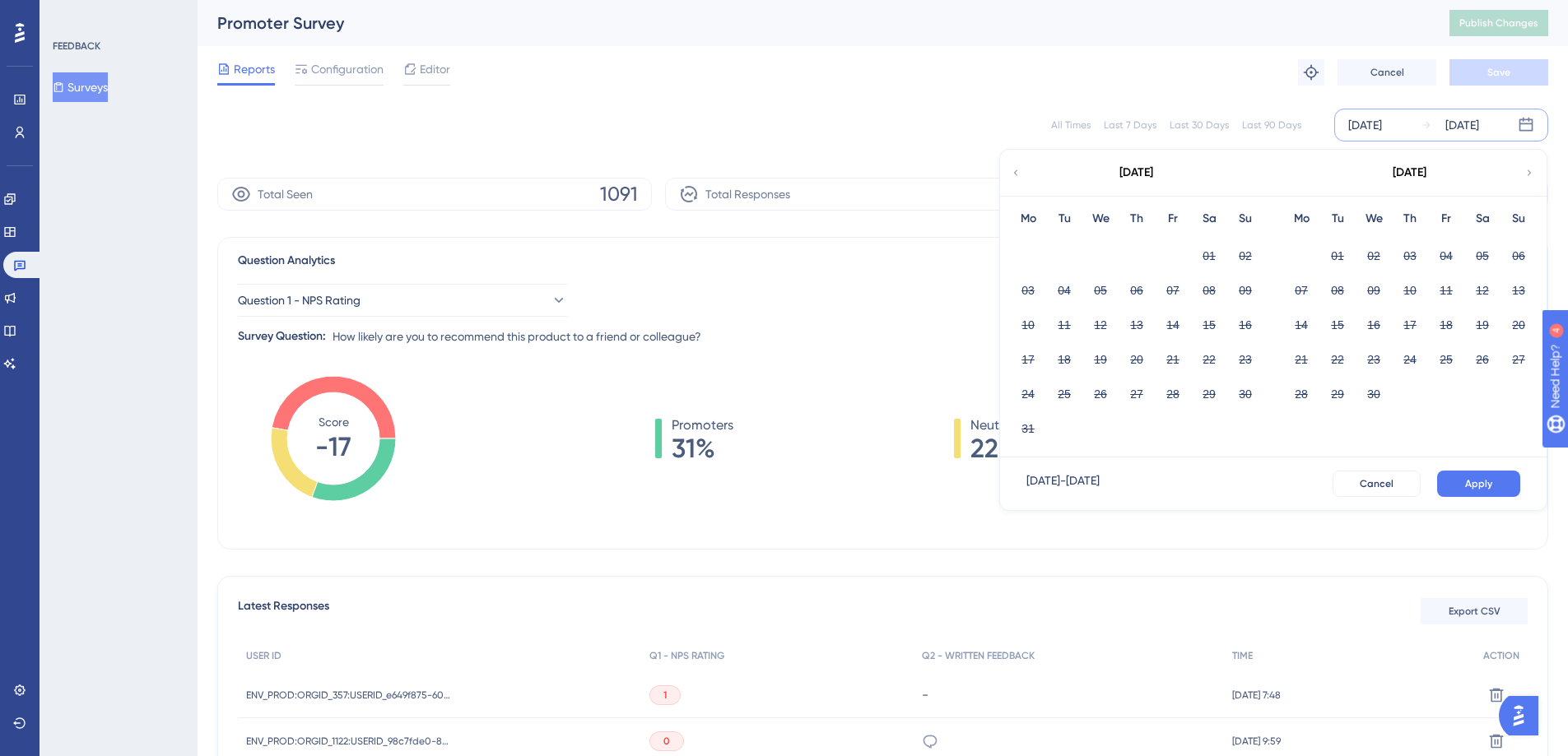
click at [1015, 169] on icon at bounding box center [1015, 173] width 11 height 15
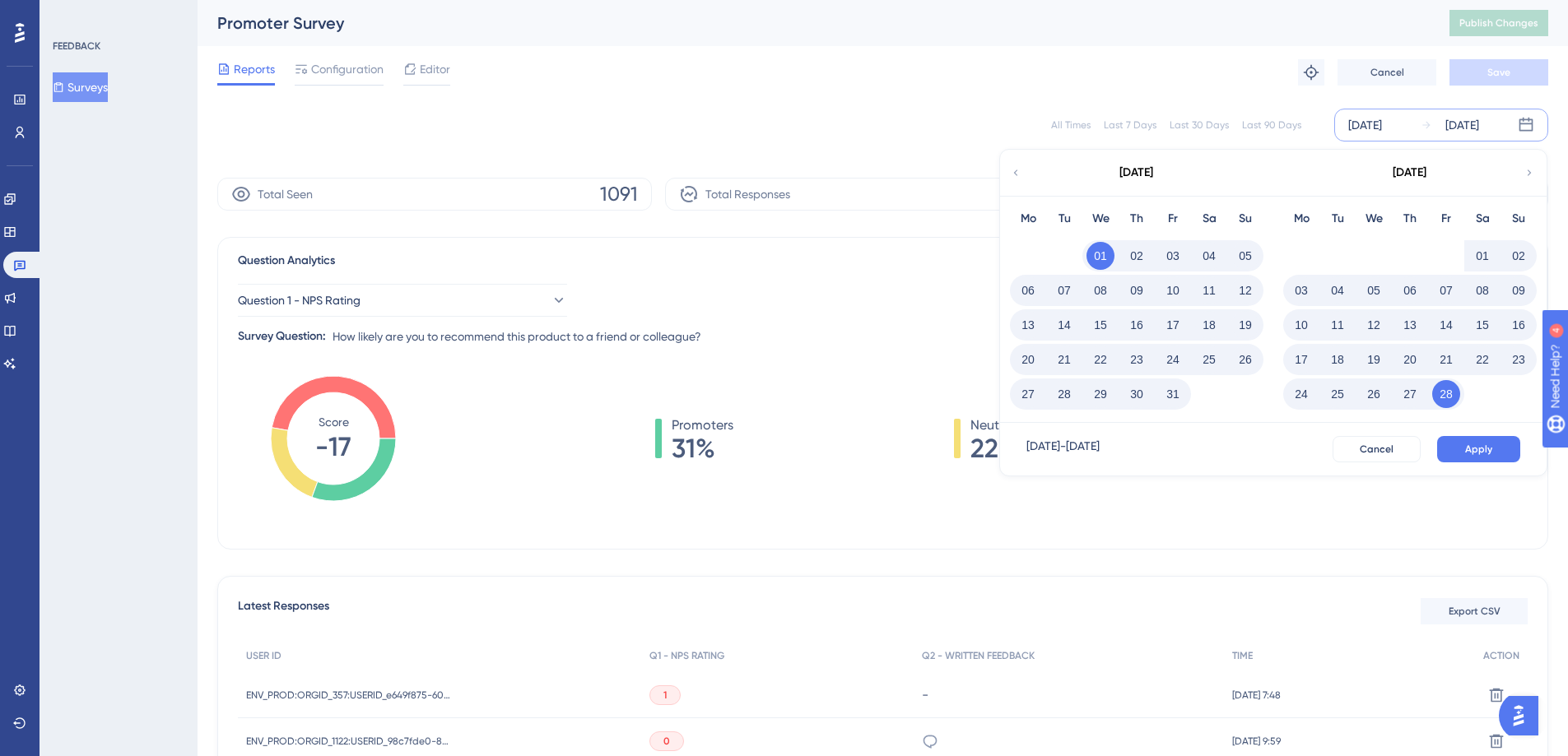
click at [1104, 248] on button "01" at bounding box center [1101, 255] width 28 height 28
click at [1102, 251] on button "01" at bounding box center [1101, 255] width 28 height 28
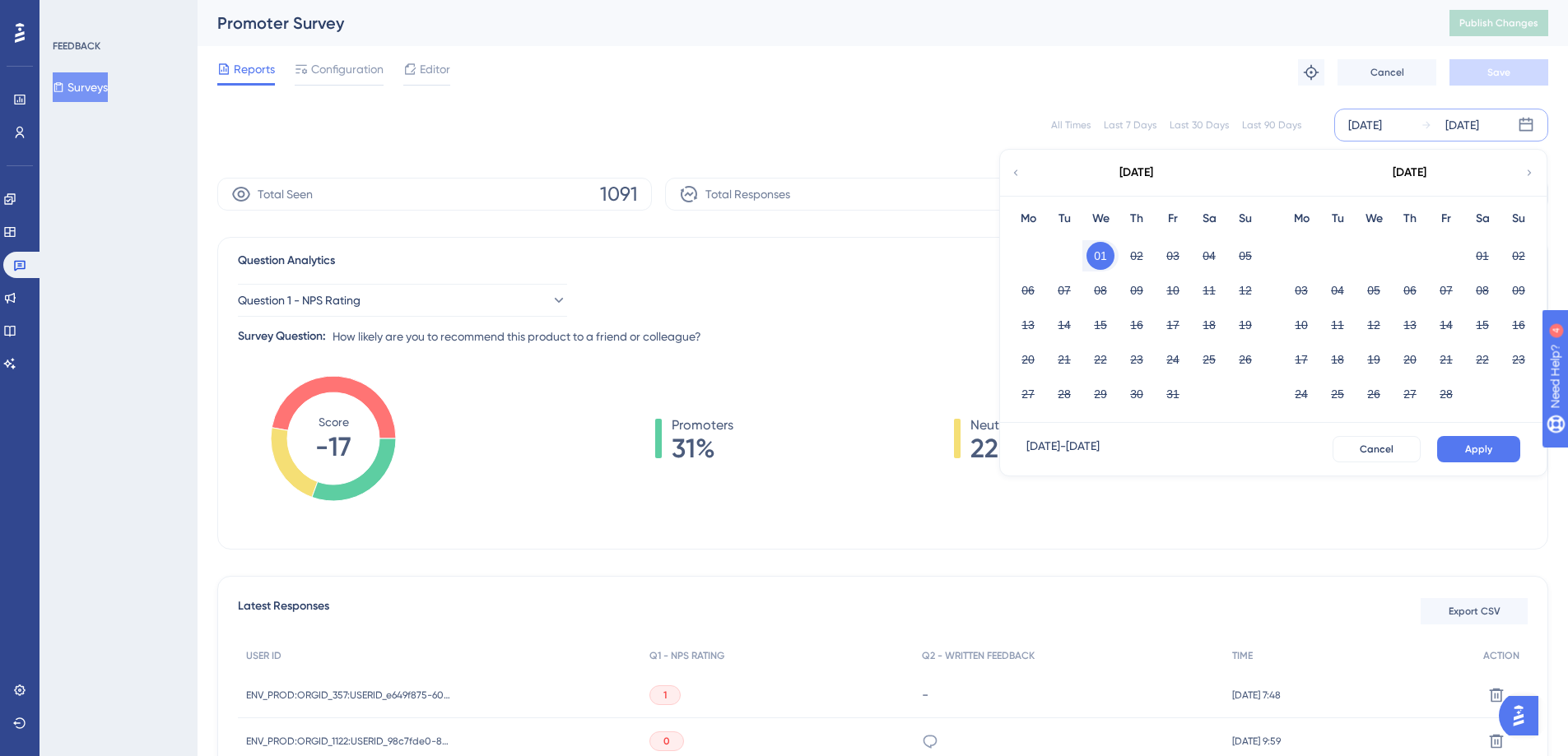
click at [1102, 251] on button "01" at bounding box center [1101, 255] width 28 height 28
click at [1531, 166] on icon at bounding box center [1529, 173] width 11 height 15
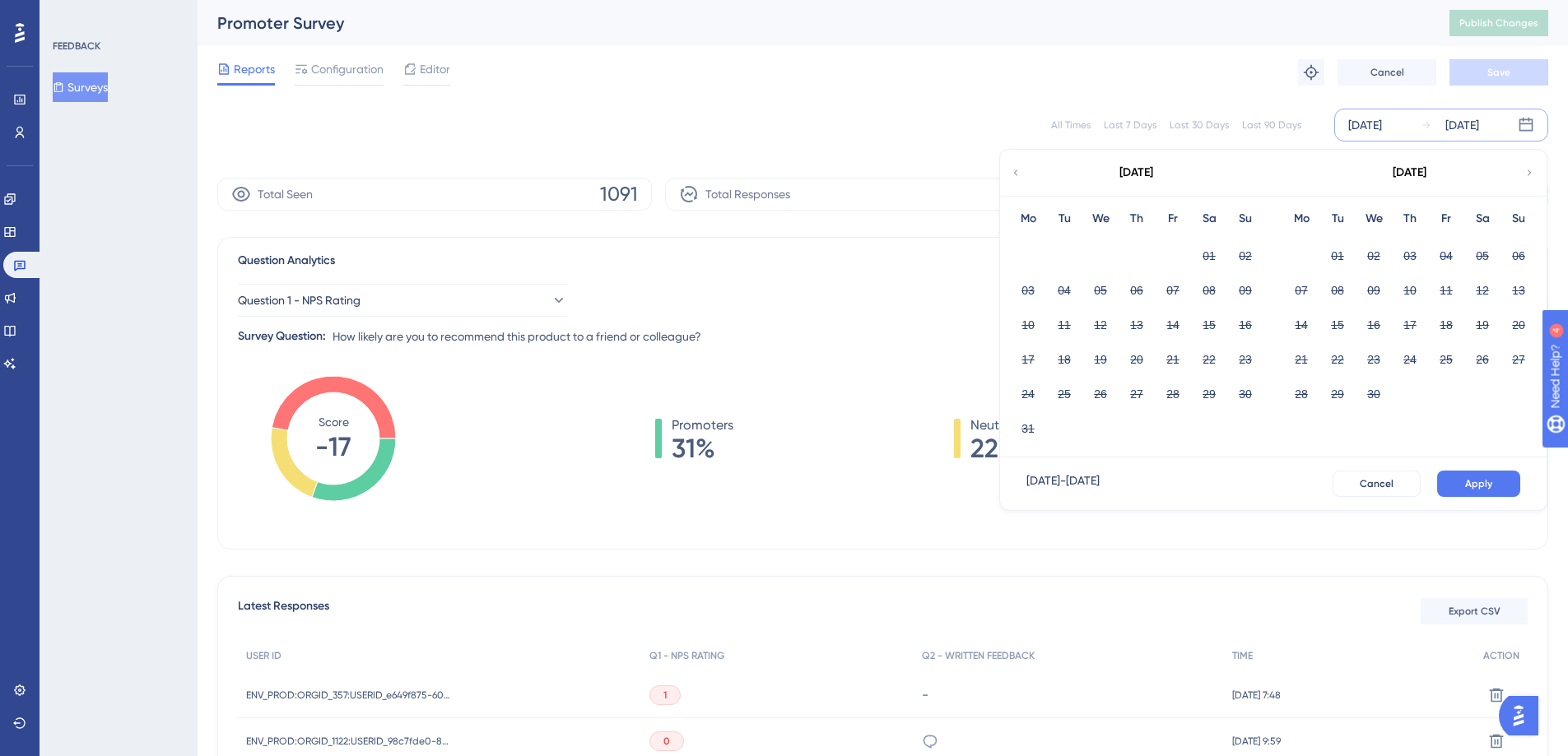
click at [1531, 166] on icon at bounding box center [1529, 173] width 11 height 15
click at [1024, 166] on div "[DATE]" at bounding box center [1136, 173] width 271 height 46
click at [1018, 170] on icon at bounding box center [1015, 173] width 11 height 15
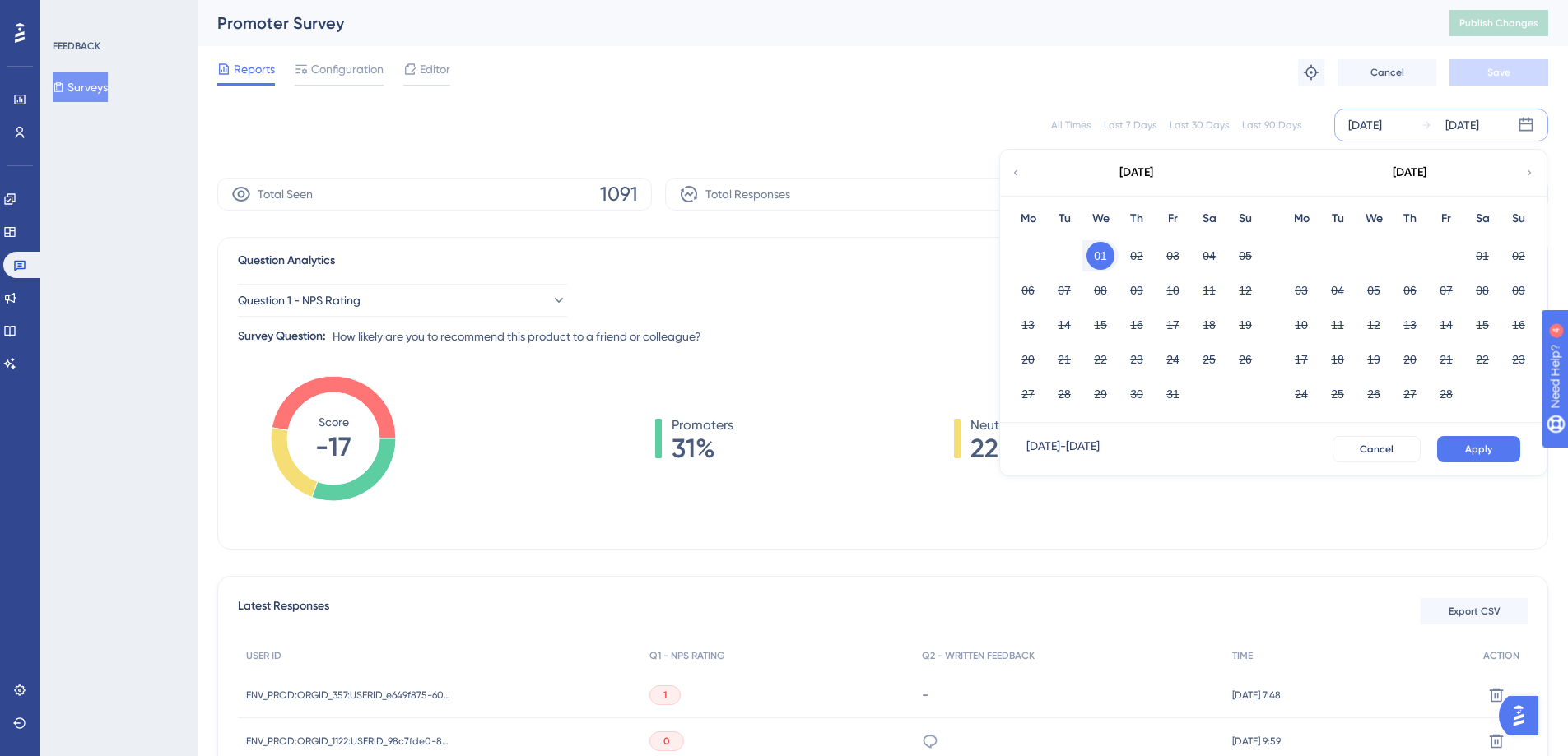
click at [1113, 256] on button "01" at bounding box center [1101, 255] width 28 height 28
click at [1530, 174] on icon at bounding box center [1529, 173] width 11 height 15
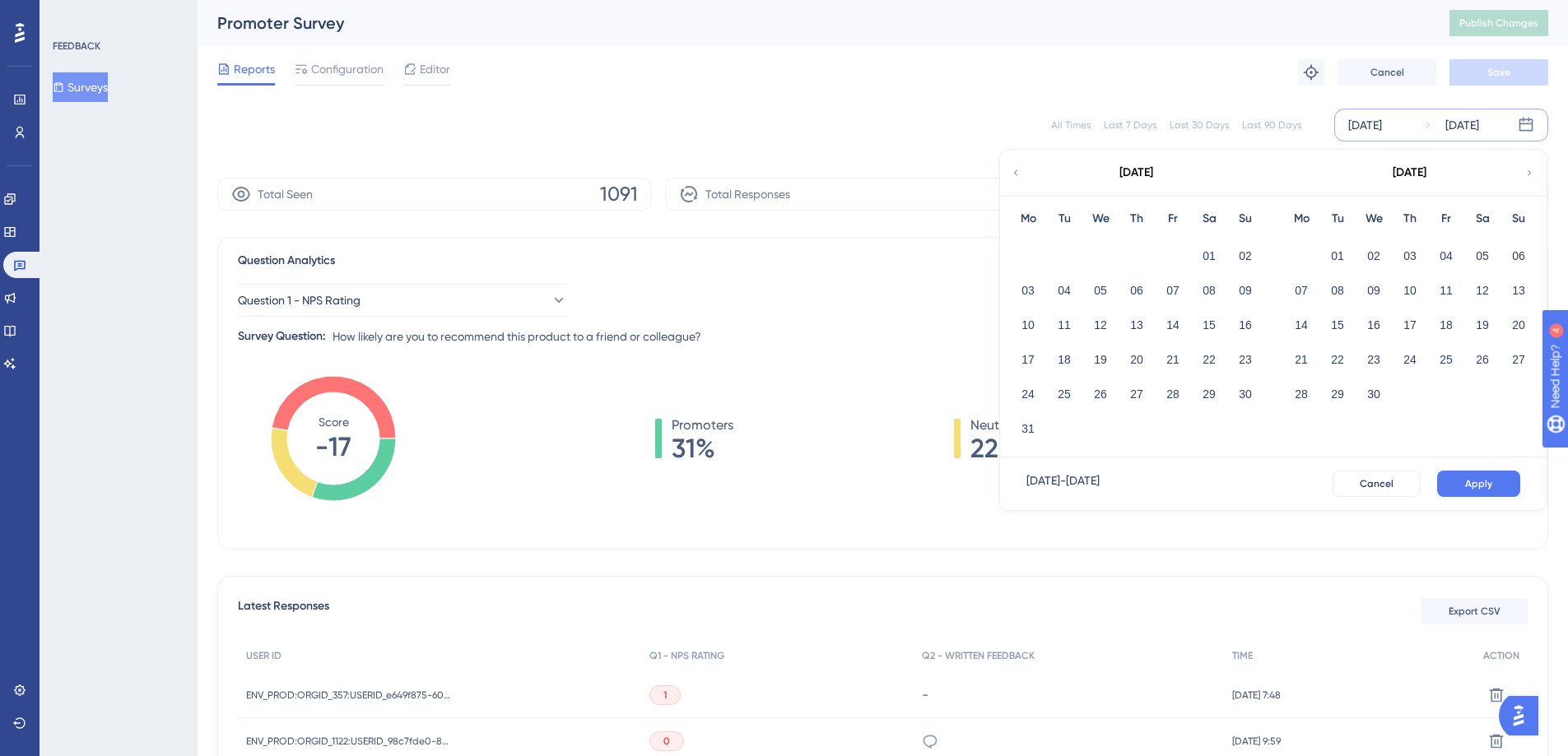
click at [1530, 172] on icon at bounding box center [1530, 172] width 4 height 6
click at [1304, 422] on button "30" at bounding box center [1301, 428] width 28 height 28
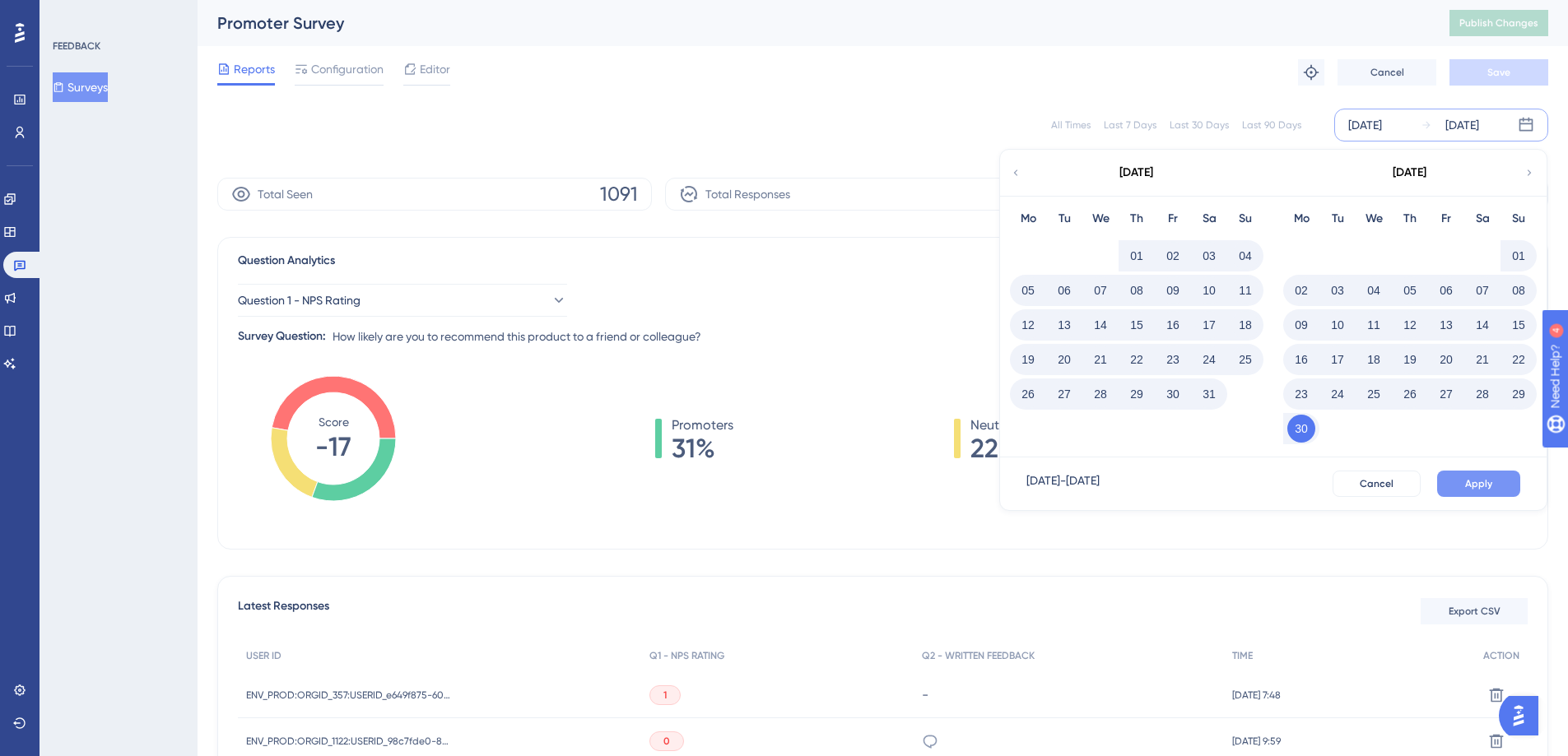
click at [1514, 480] on button "Apply" at bounding box center [1479, 484] width 83 height 26
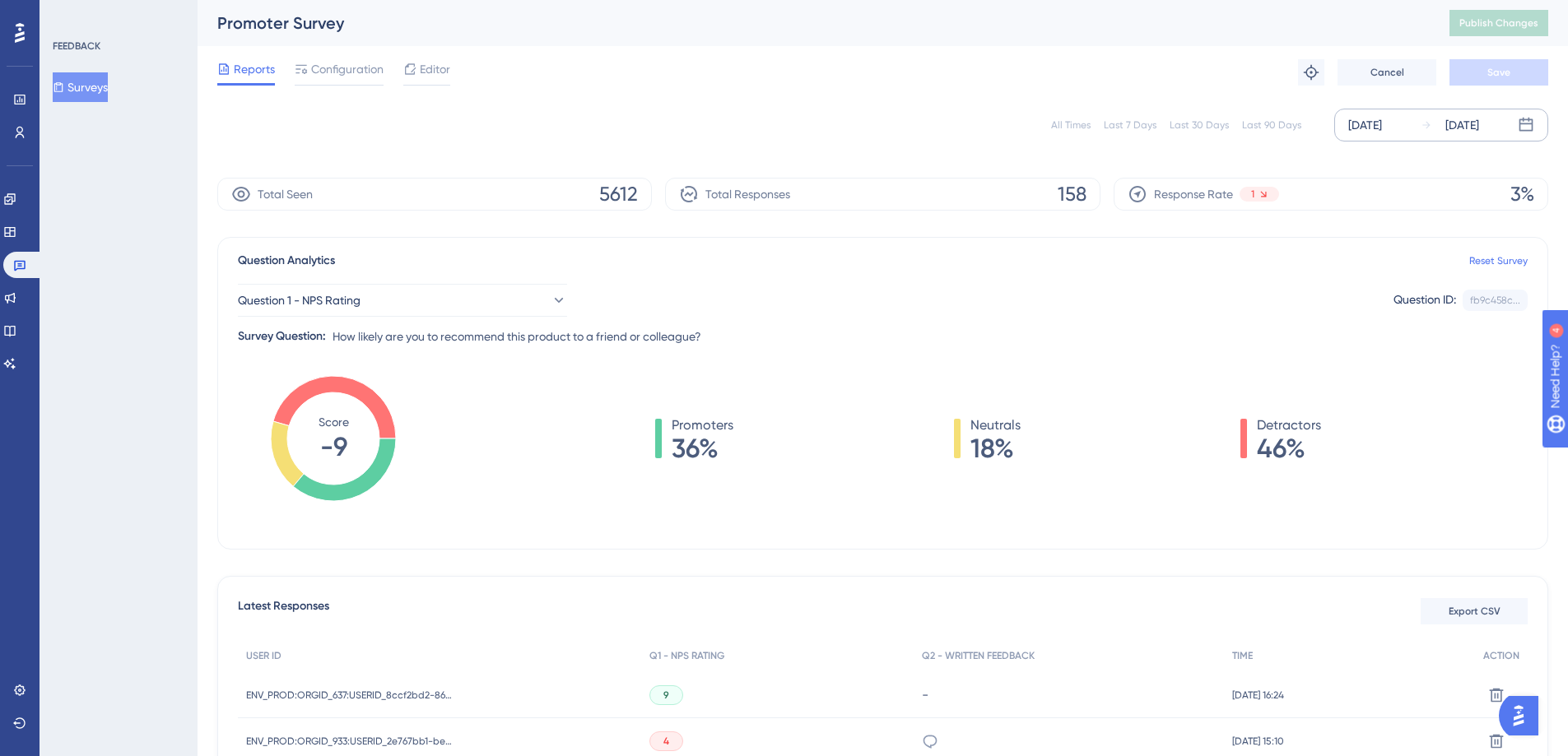
click at [1189, 121] on div "Last 30 Days" at bounding box center [1200, 125] width 59 height 13
click at [874, 338] on div "Question 1 - NPS Rating Question ID: fb9c458c... Copy Survey Question: How like…" at bounding box center [883, 309] width 1290 height 76
click at [1043, 259] on div "Question Analytics Reset Survey" at bounding box center [883, 260] width 1290 height 19
click at [1103, 337] on div "Question 1 - NPS Rating Question ID: fb9c458c... Copy Survey Question: How like…" at bounding box center [883, 309] width 1290 height 76
click at [1186, 286] on div "Question 1 - NPS Rating Question ID: fb9c458c... Copy" at bounding box center [883, 301] width 1290 height 33
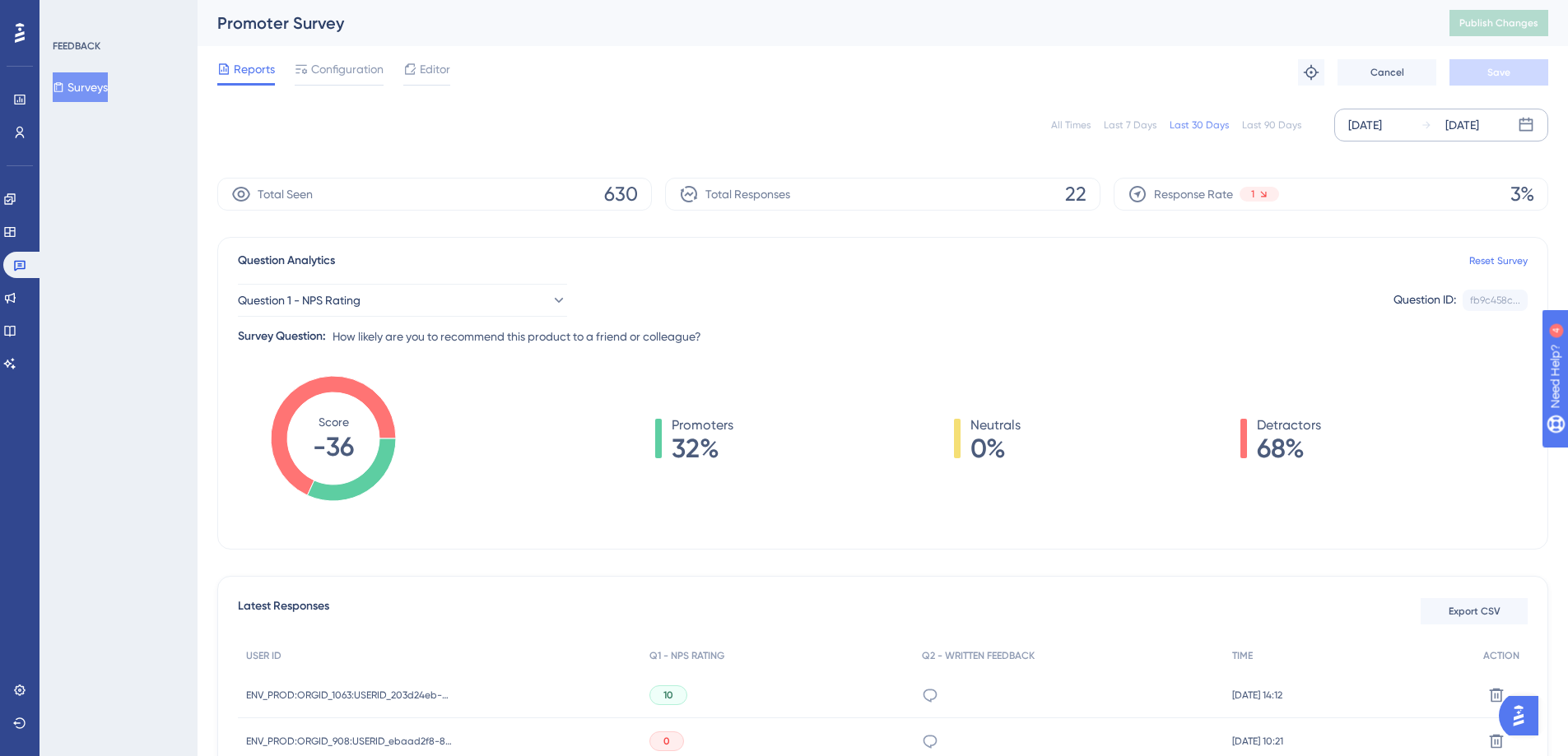
click at [890, 304] on div "Question 1 - NPS Rating Question ID: fb9c458c... Copy" at bounding box center [883, 301] width 1290 height 33
click at [851, 268] on div "Question Analytics Reset Survey" at bounding box center [883, 260] width 1290 height 19
